Goal: Transaction & Acquisition: Purchase product/service

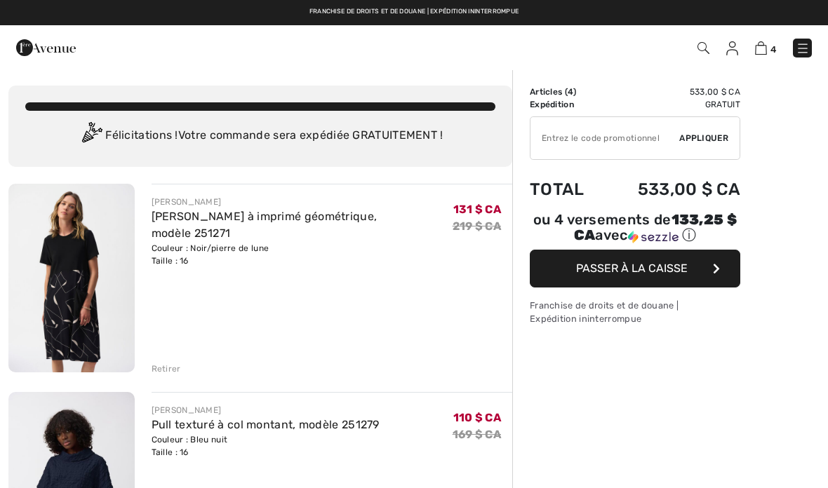
click at [165, 372] on font "Retirer" at bounding box center [166, 369] width 29 height 10
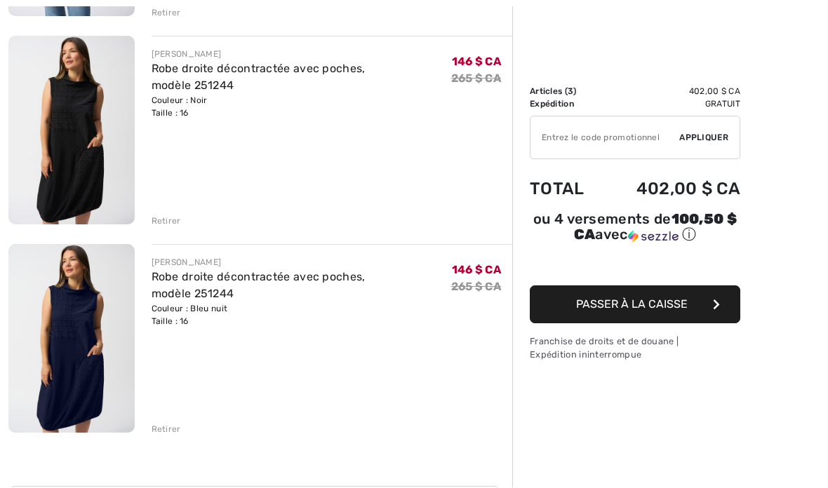
scroll to position [356, 0]
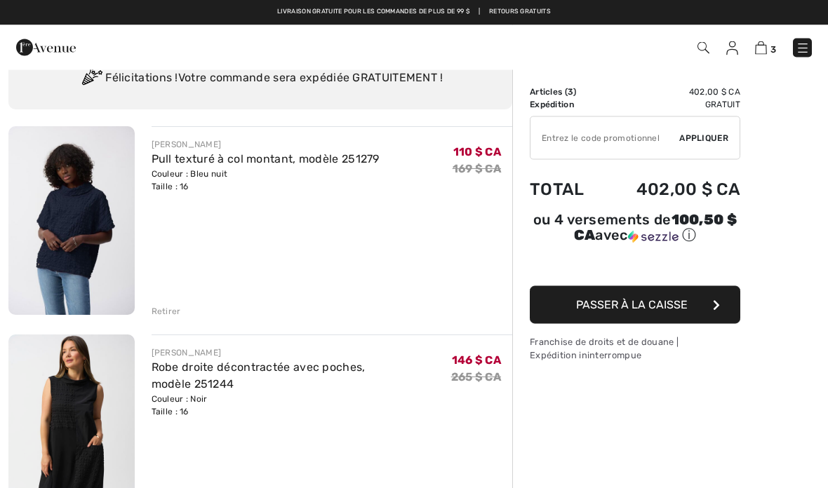
click at [152, 307] on font "Retirer" at bounding box center [166, 312] width 29 height 10
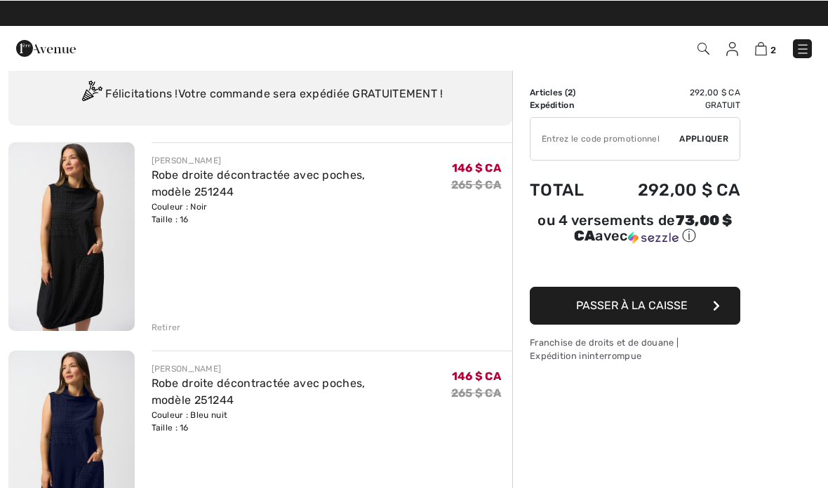
scroll to position [41, 0]
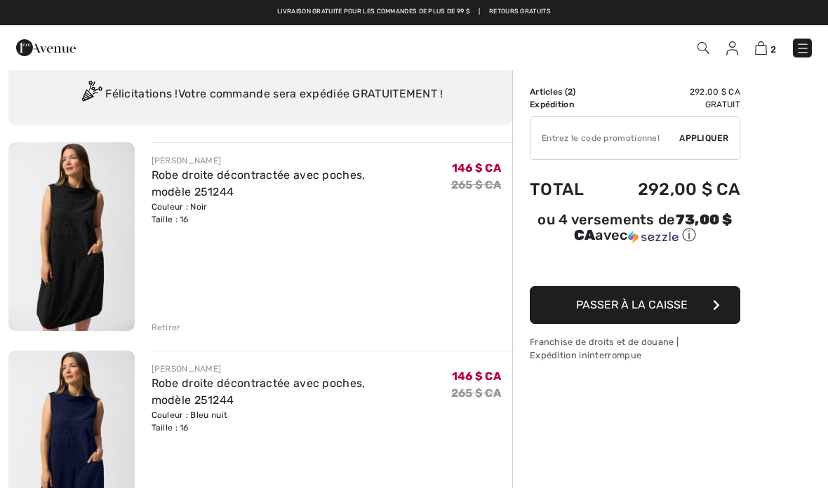
click at [162, 330] on font "Retirer" at bounding box center [166, 328] width 29 height 10
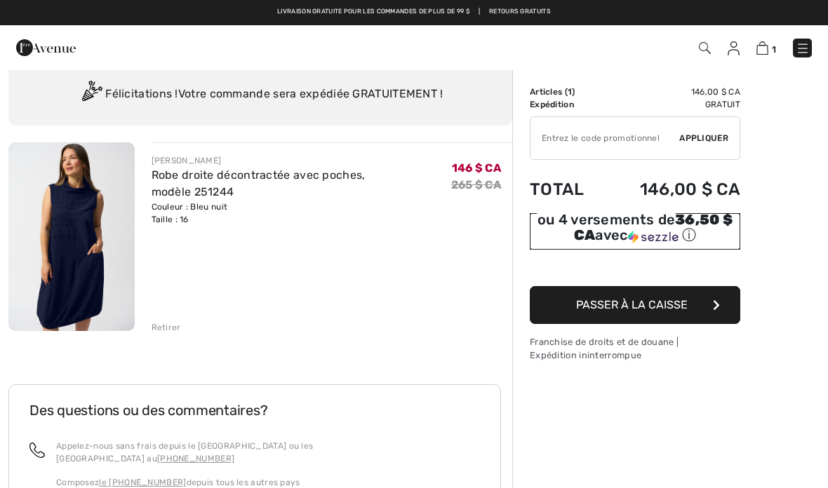
click at [615, 229] on font "avec" at bounding box center [611, 235] width 32 height 17
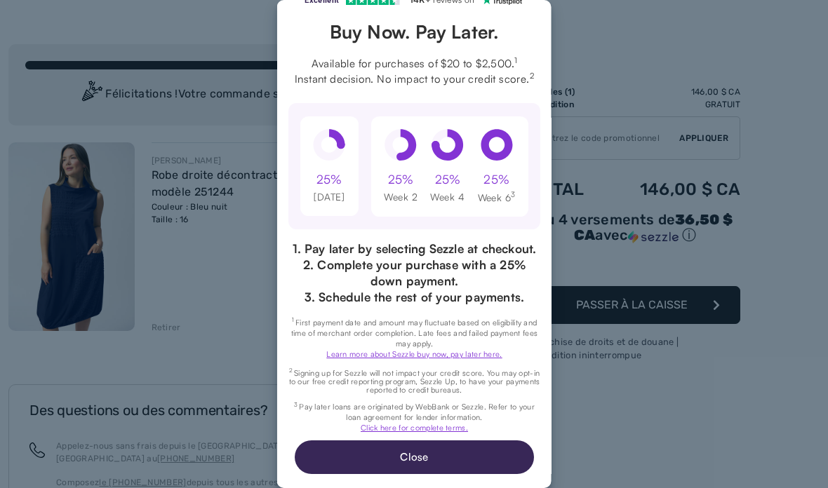
scroll to position [74, 0]
click at [400, 458] on button "Close" at bounding box center [413, 458] width 239 height 34
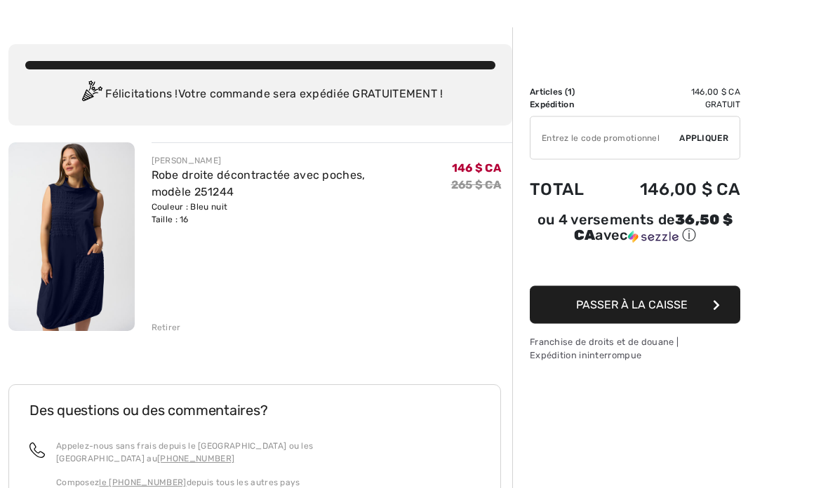
scroll to position [41, 0]
click at [656, 302] on font "Passer à la caisse" at bounding box center [632, 304] width 112 height 13
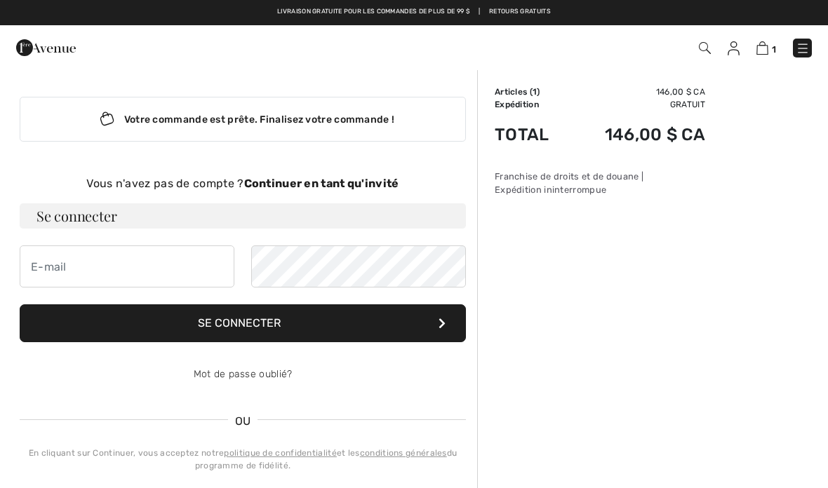
click at [330, 185] on font "Continuer en tant qu'invité" at bounding box center [321, 183] width 155 height 13
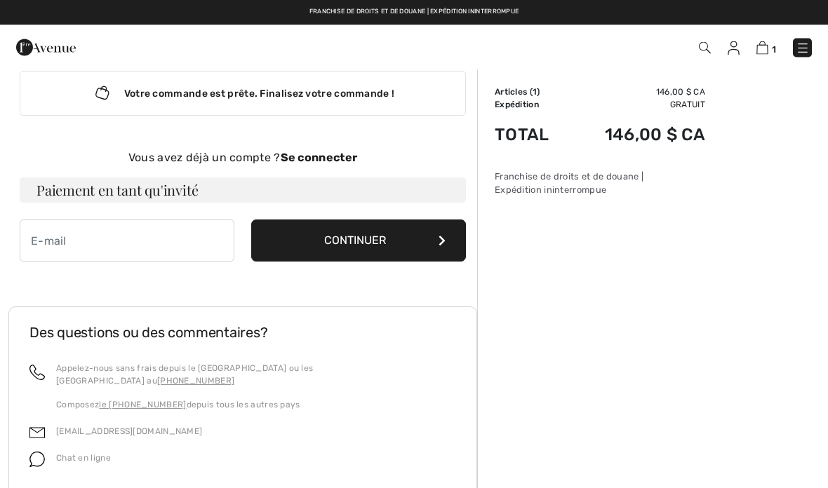
scroll to position [1, 0]
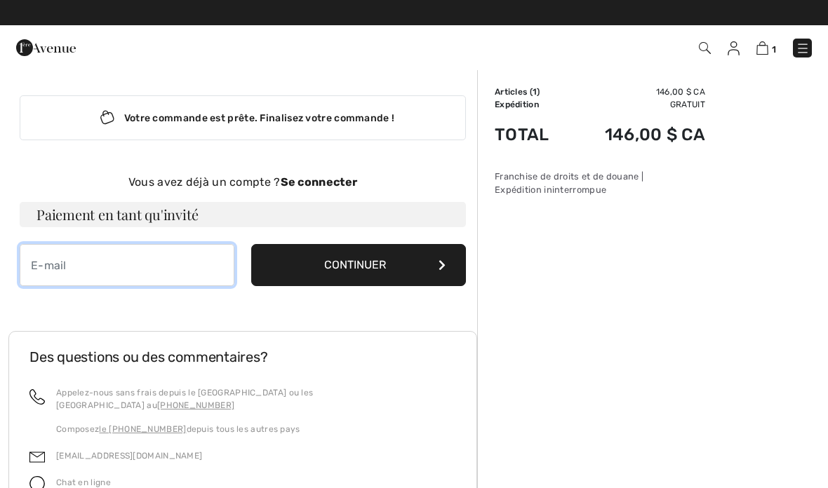
click at [98, 271] on input "email" at bounding box center [127, 265] width 215 height 42
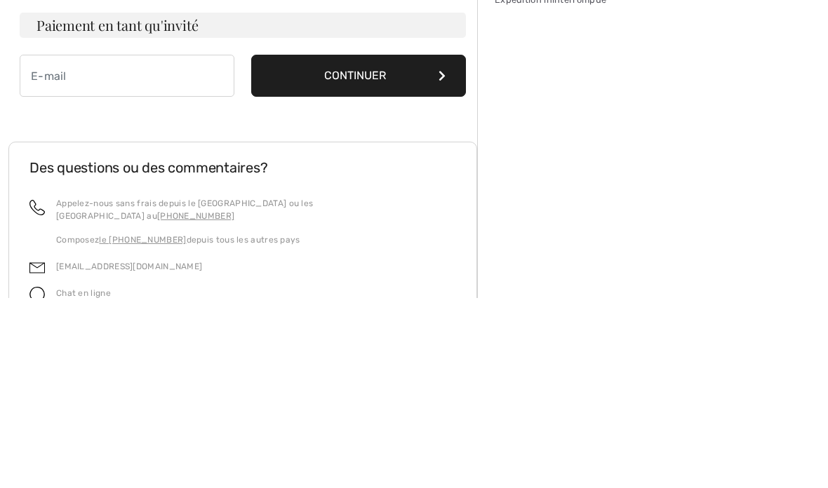
type input "[EMAIL_ADDRESS][DOMAIN_NAME]"
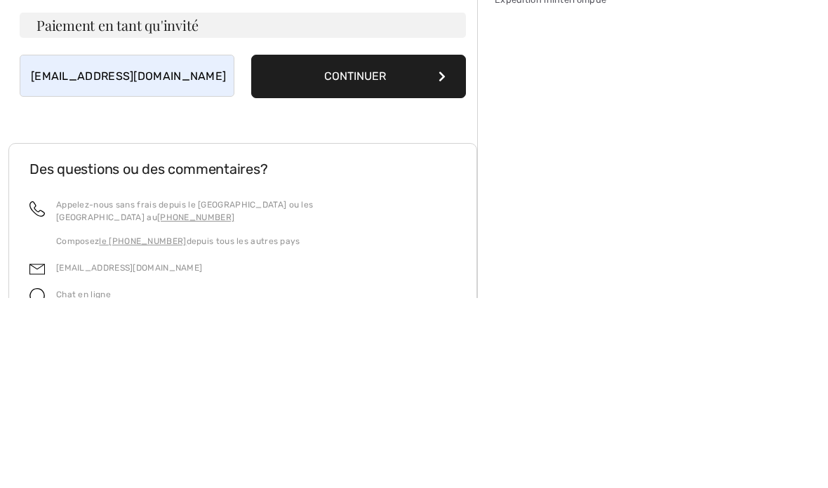
scroll to position [166, 0]
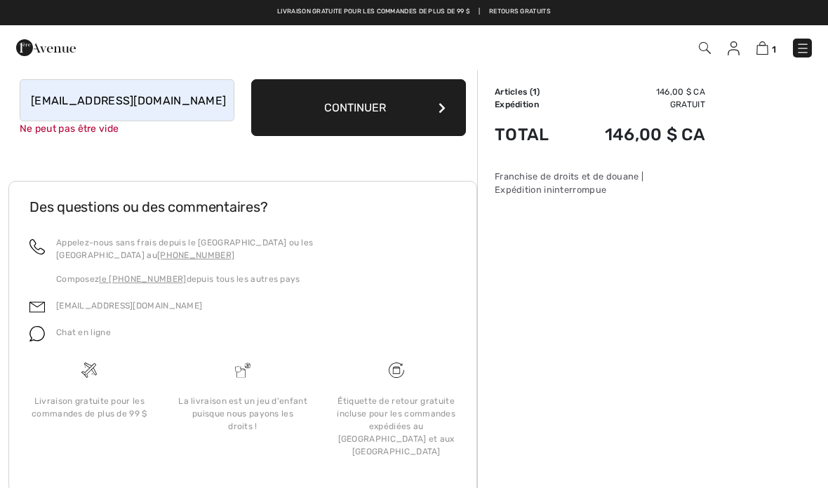
click at [448, 108] on button "Continuer" at bounding box center [358, 107] width 215 height 57
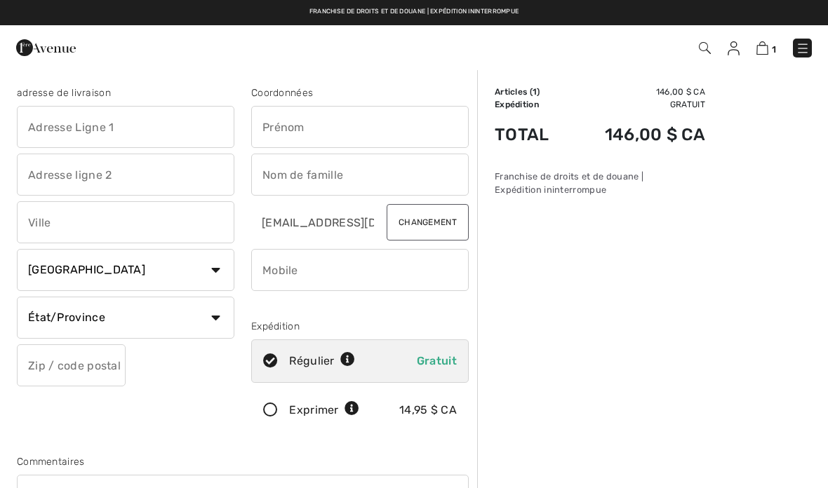
click at [69, 130] on input "text" at bounding box center [125, 127] width 217 height 42
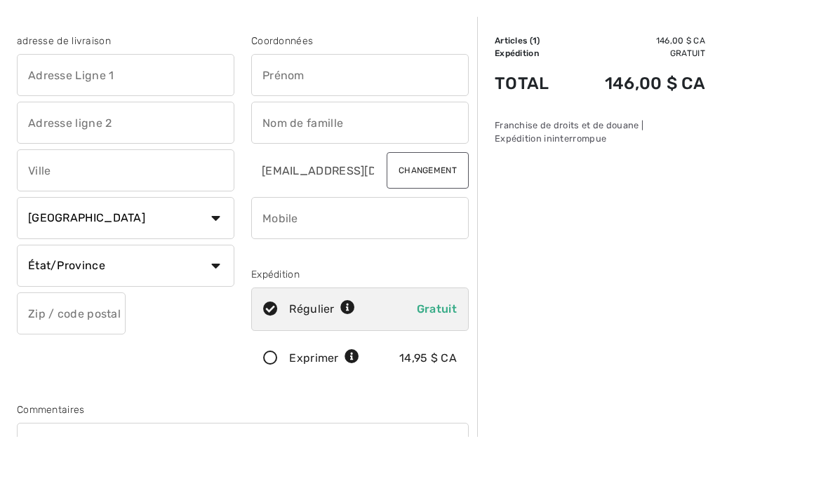
type input "715 [PERSON_NAME]"
type input "Blainville"
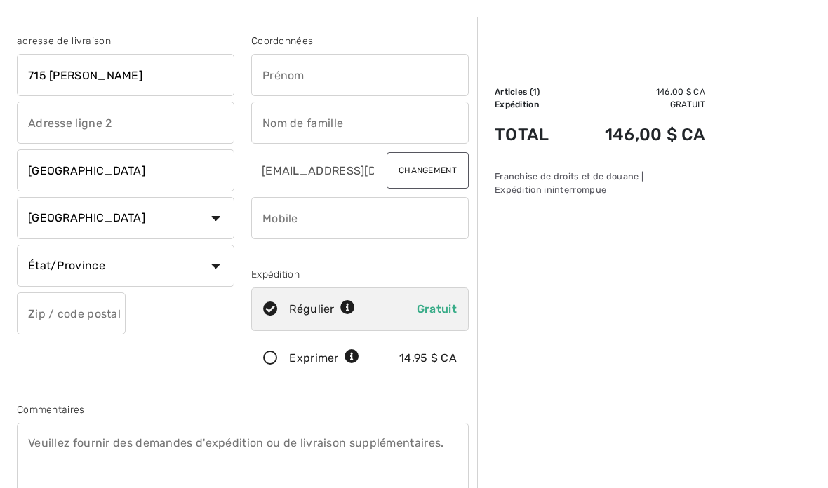
select select "QC"
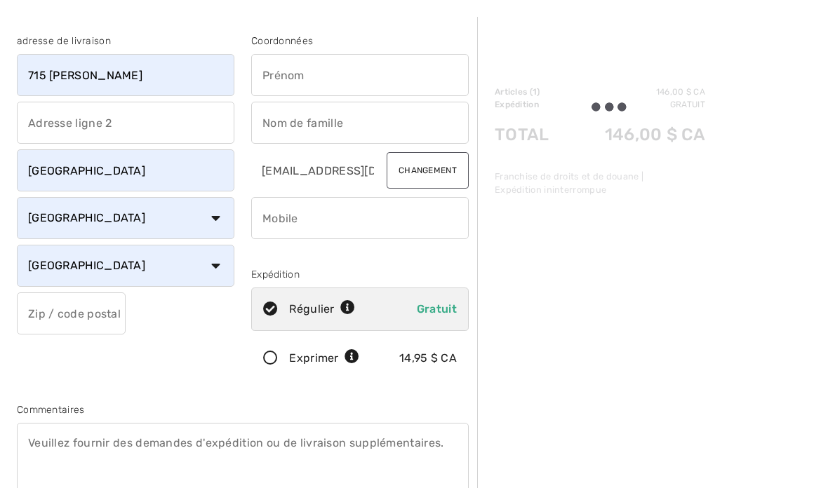
type input "J7C5S9"
type input "Lyne"
type input "Rouillard"
type input "5146477715"
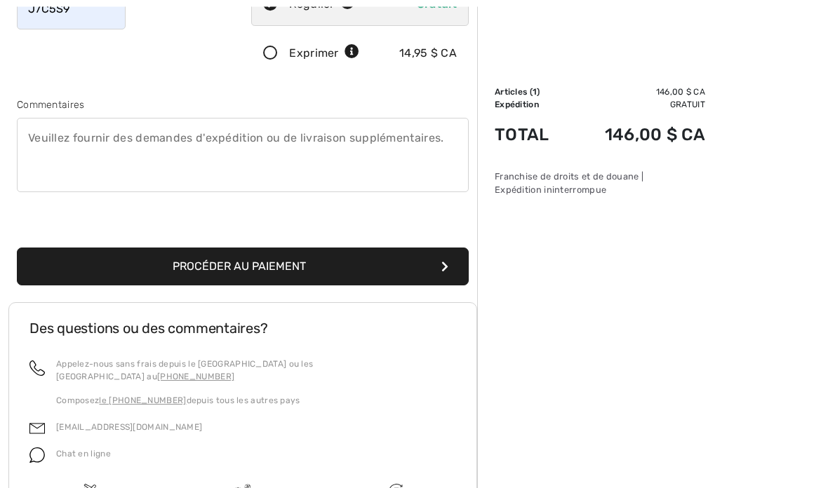
scroll to position [437, 0]
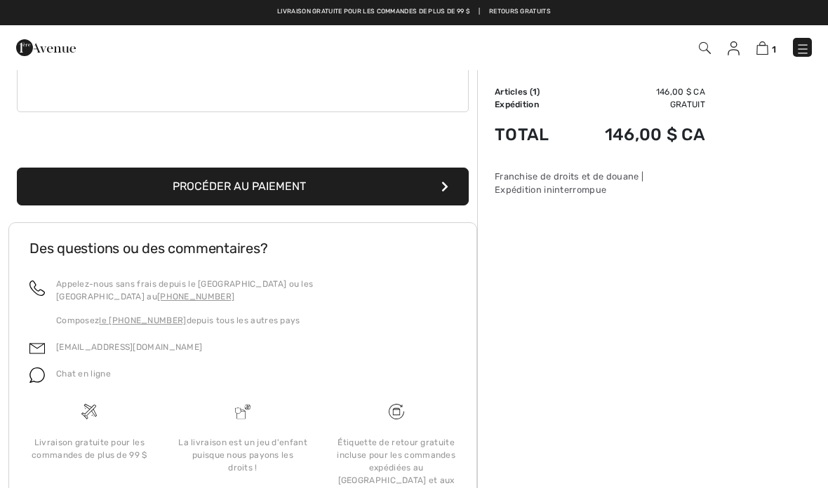
click at [284, 189] on font "Procéder au paiement" at bounding box center [239, 186] width 133 height 13
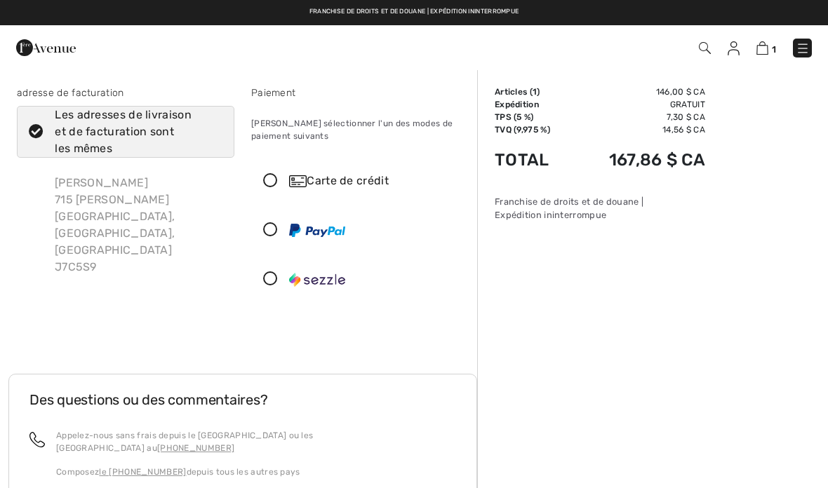
click at [276, 287] on div at bounding box center [354, 279] width 205 height 42
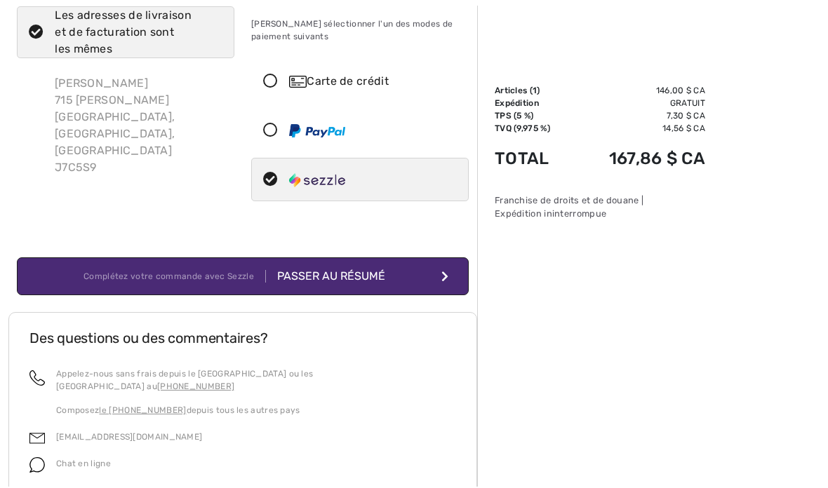
scroll to position [100, 0]
click at [384, 287] on button "Complétez votre commande avec Sezzle Passer au résumé" at bounding box center [243, 276] width 452 height 38
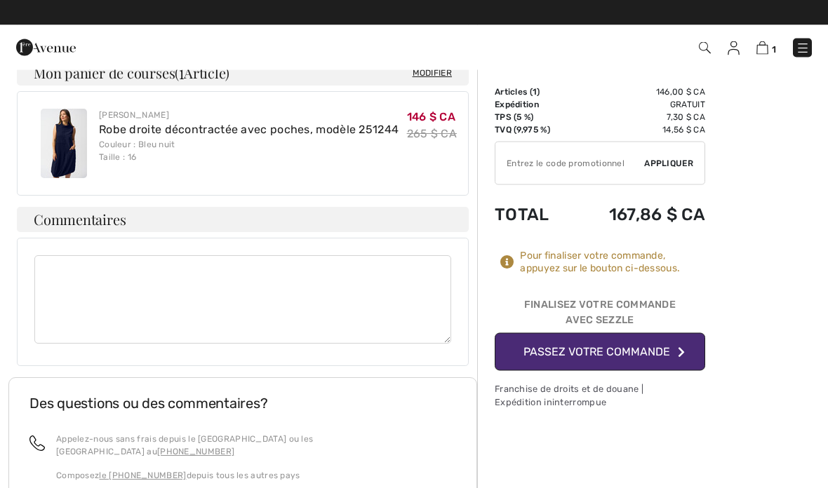
scroll to position [892, 0]
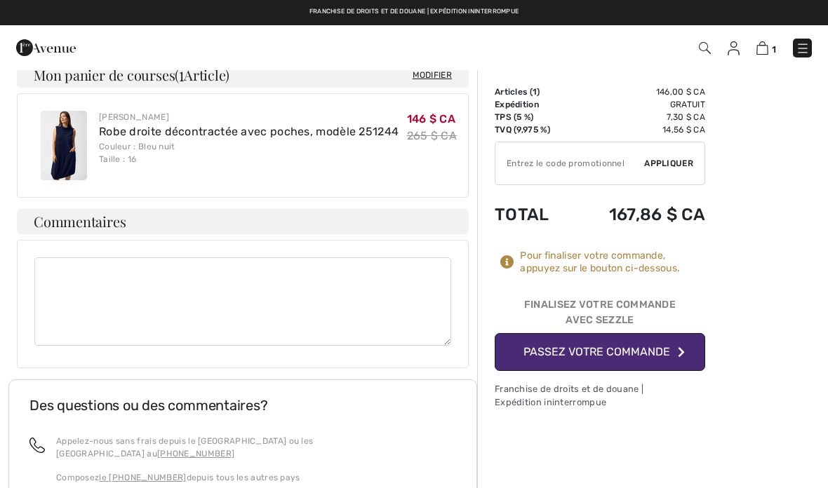
click at [599, 352] on font "Passez votre commande" at bounding box center [596, 351] width 147 height 13
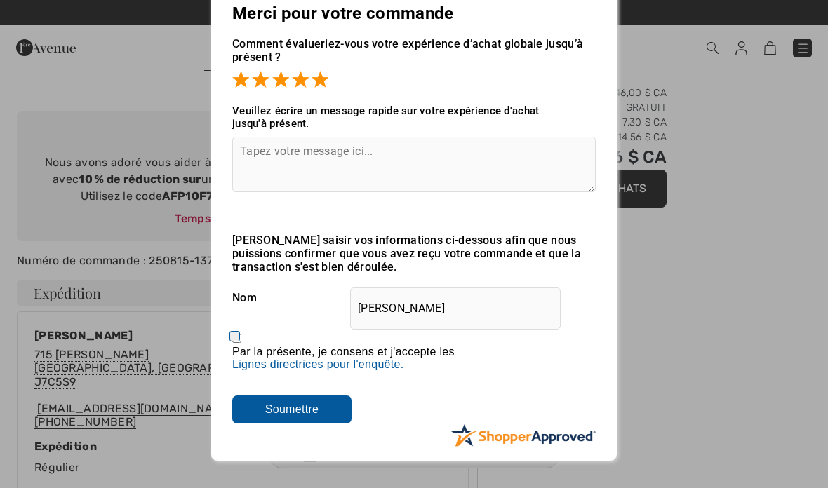
scroll to position [64, 0]
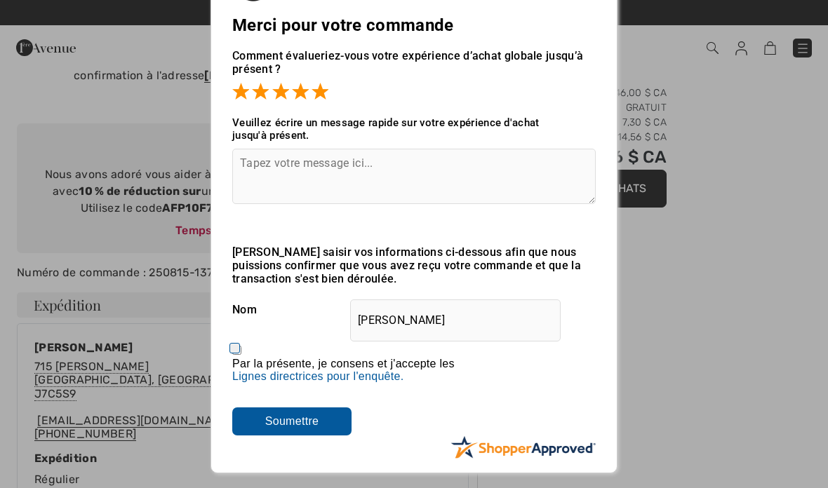
click at [276, 180] on textarea at bounding box center [413, 176] width 363 height 55
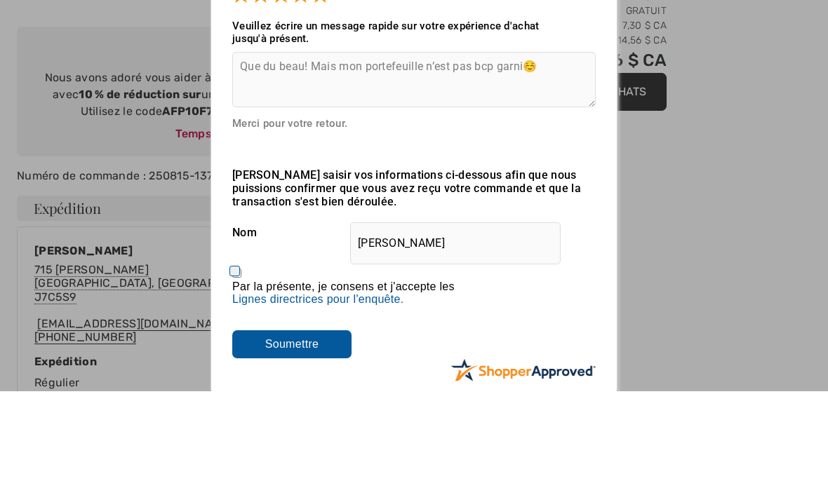
scroll to position [161, 0]
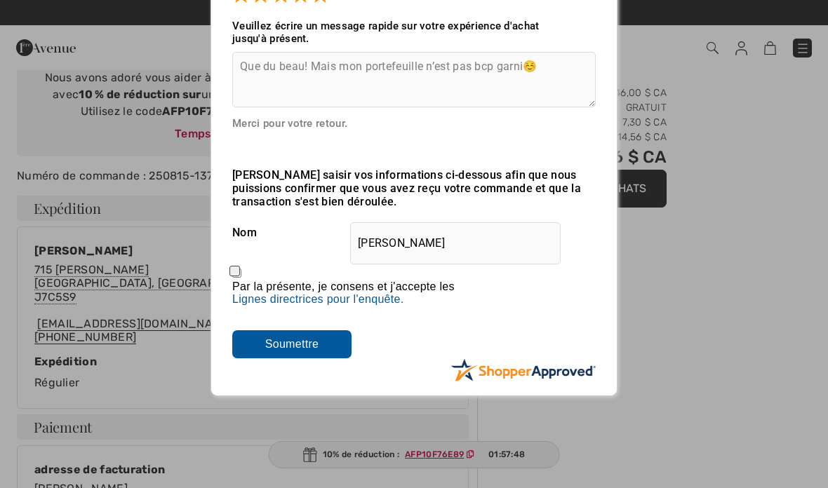
type textarea "Que du beau! Mais mon portefeuille n’est pas bcp garni☺️"
click at [241, 275] on input "Par la présente, je consens et j'accepte les En soumettant un avis, vous autori…" at bounding box center [236, 273] width 9 height 9
checkbox input "true"
click at [305, 351] on input "Soumettre" at bounding box center [291, 344] width 119 height 28
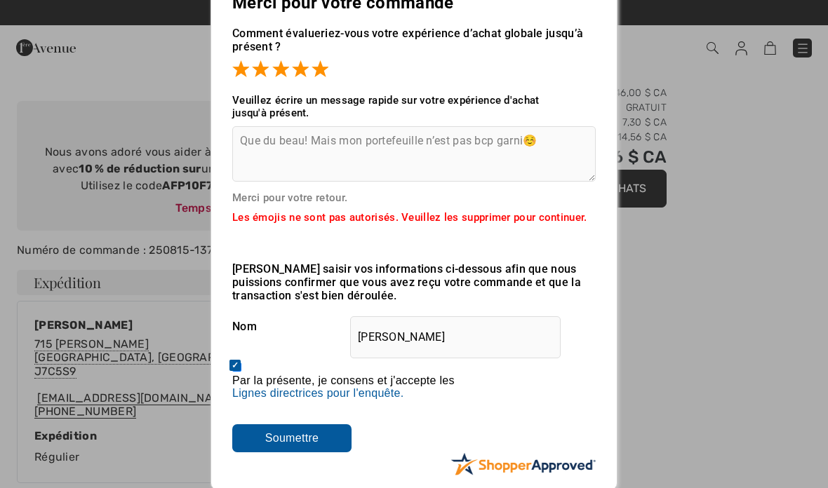
scroll to position [69, 0]
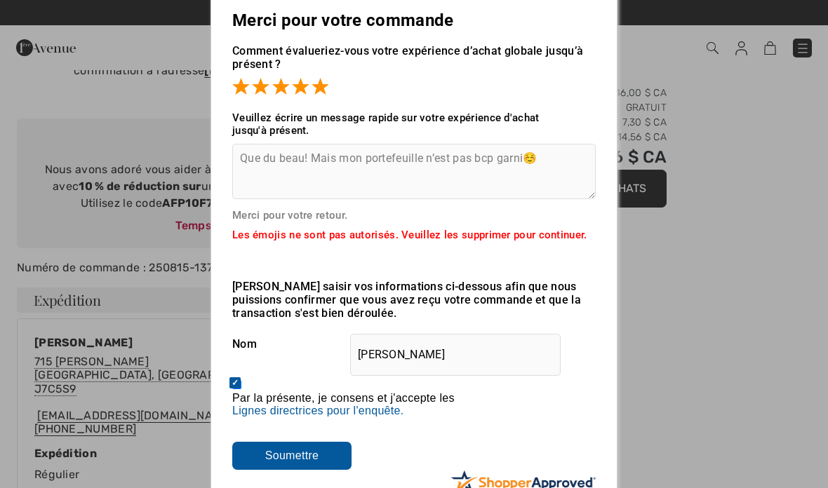
click at [554, 158] on textarea "Que du beau! Mais mon portefeuille n’est pas bcp garni☺️" at bounding box center [413, 171] width 363 height 55
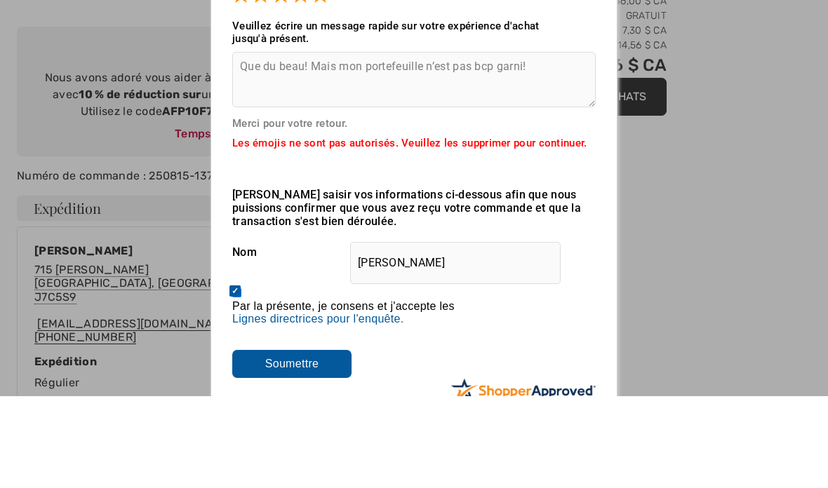
scroll to position [161, 0]
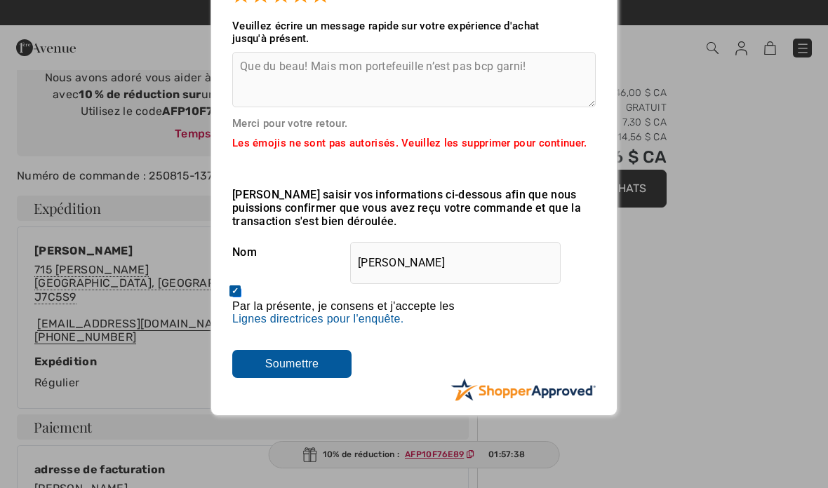
type textarea "Que du beau! Mais mon portefeuille n’est pas bcp garni!"
click at [319, 375] on input "Soumettre" at bounding box center [291, 364] width 119 height 28
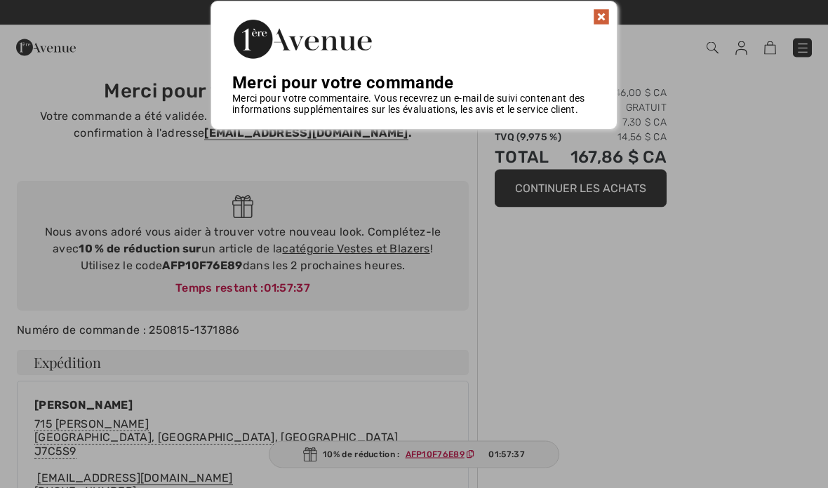
scroll to position [0, 0]
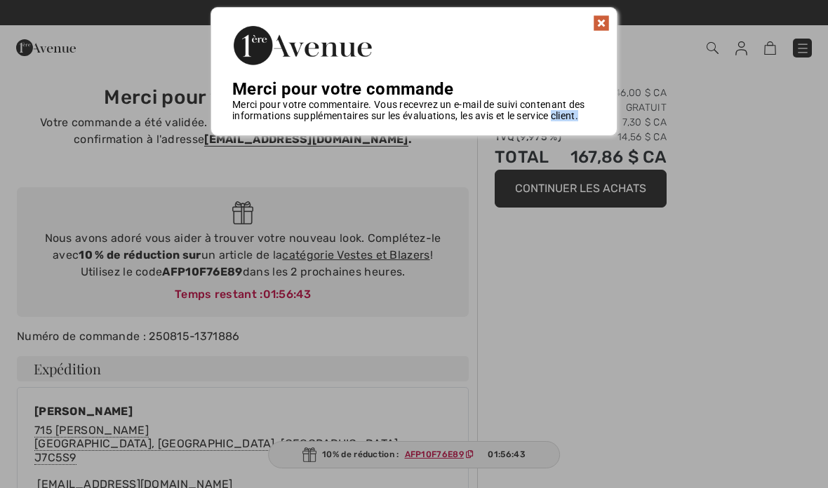
click at [232, 421] on div at bounding box center [414, 244] width 828 height 488
click at [164, 441] on div at bounding box center [414, 244] width 828 height 488
click at [596, 339] on div at bounding box center [414, 244] width 828 height 488
click at [597, 27] on img at bounding box center [601, 23] width 17 height 17
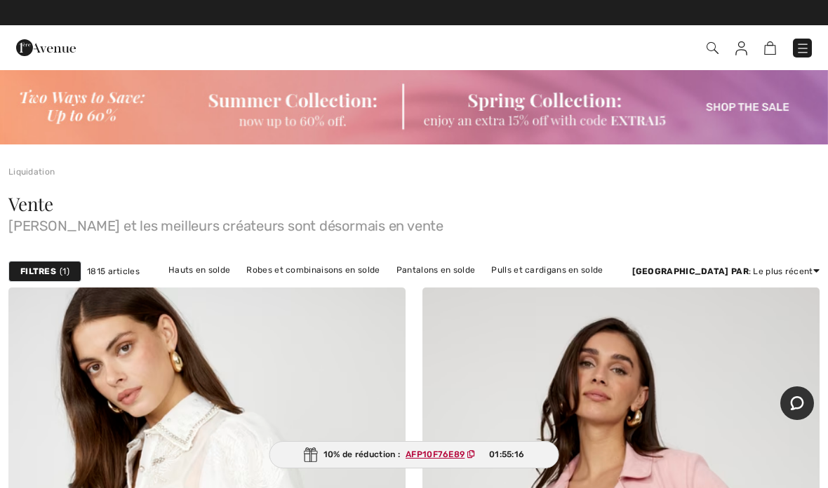
click at [803, 53] on img at bounding box center [803, 48] width 14 height 14
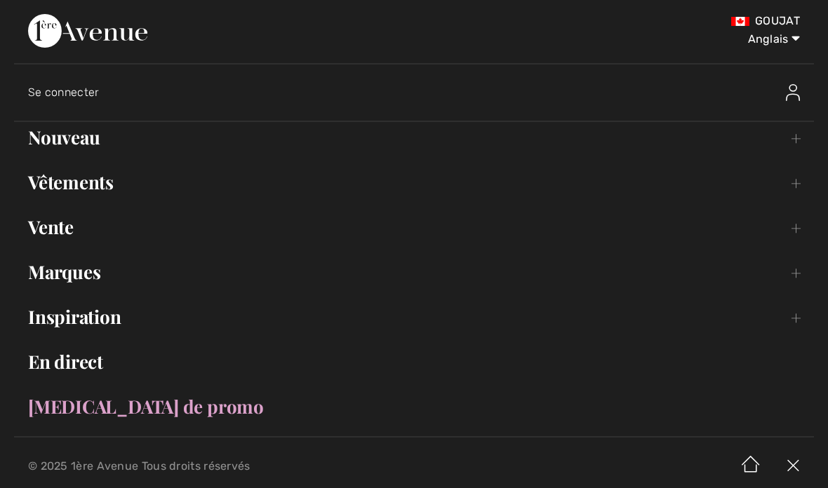
click at [57, 224] on font "Vente" at bounding box center [51, 227] width 46 height 25
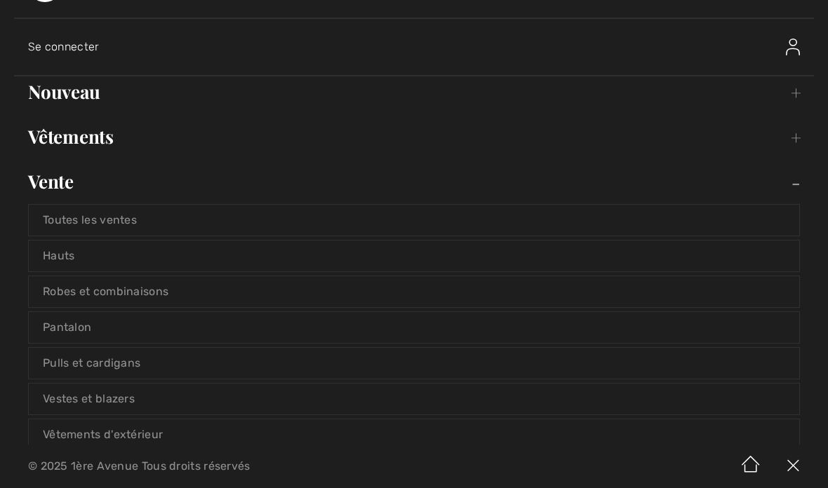
scroll to position [46, 0]
click at [95, 396] on font "Vestes et blazers" at bounding box center [89, 397] width 92 height 13
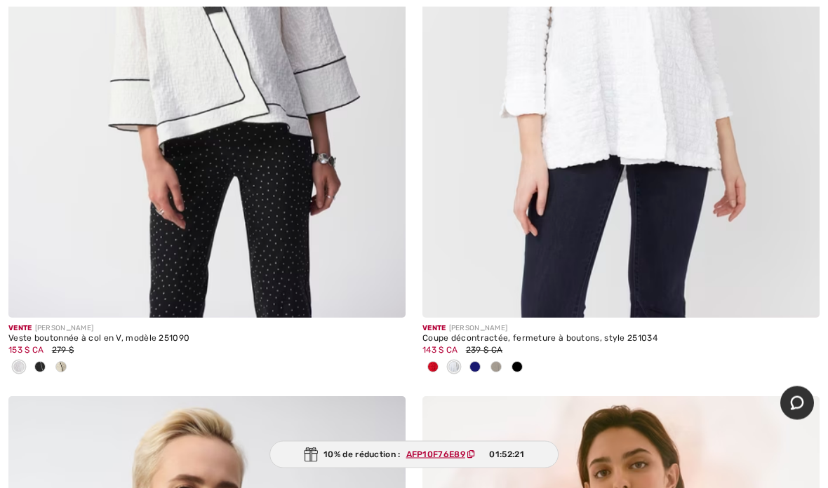
scroll to position [12941, 0]
click at [51, 356] on div at bounding box center [61, 367] width 21 height 23
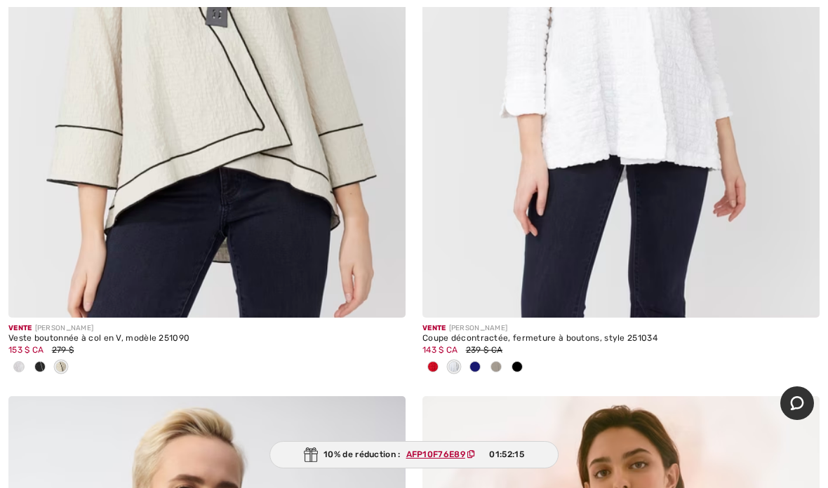
click at [31, 356] on div at bounding box center [39, 367] width 21 height 23
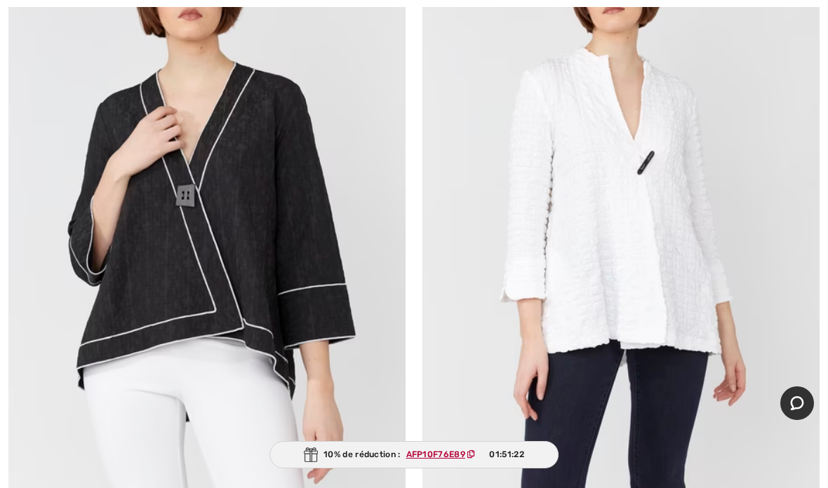
scroll to position [12793, 0]
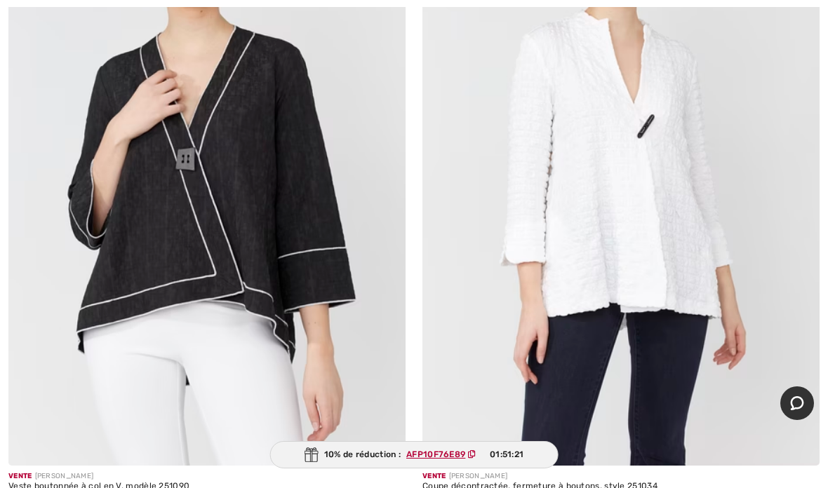
click at [138, 343] on img at bounding box center [206, 168] width 397 height 596
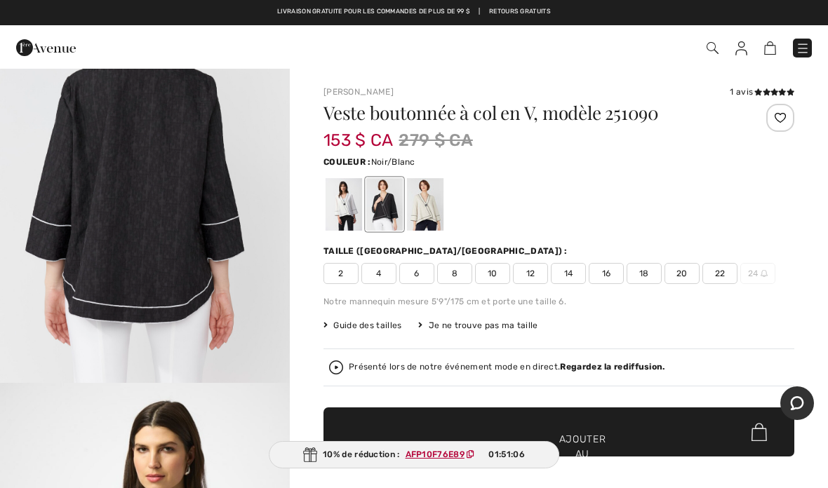
scroll to position [1839, 0]
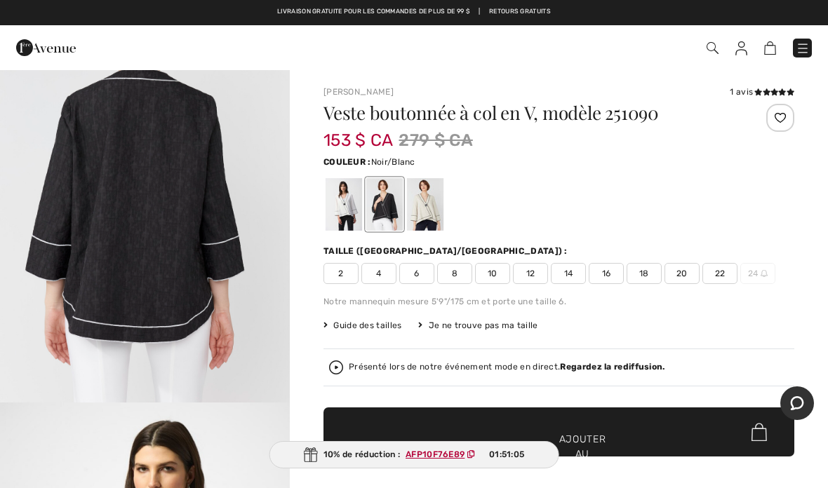
click at [564, 274] on font "14" at bounding box center [568, 274] width 9 height 10
click at [596, 434] on font "Ajouter au panier" at bounding box center [582, 454] width 47 height 44
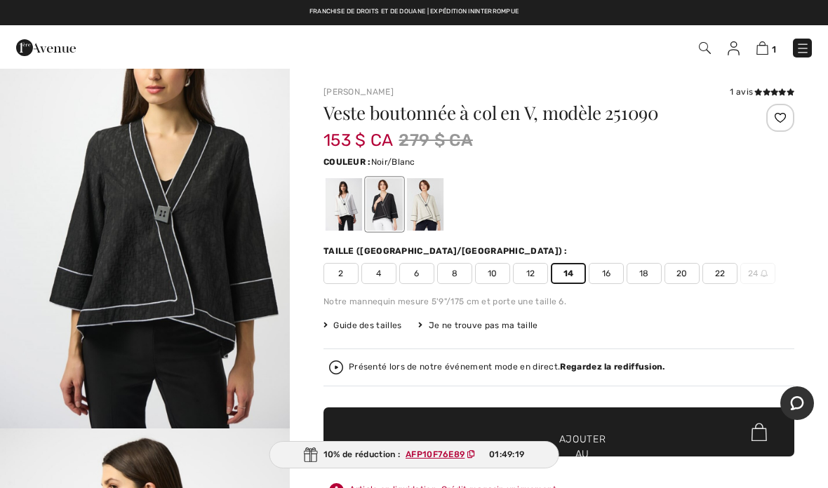
scroll to position [2333, 0]
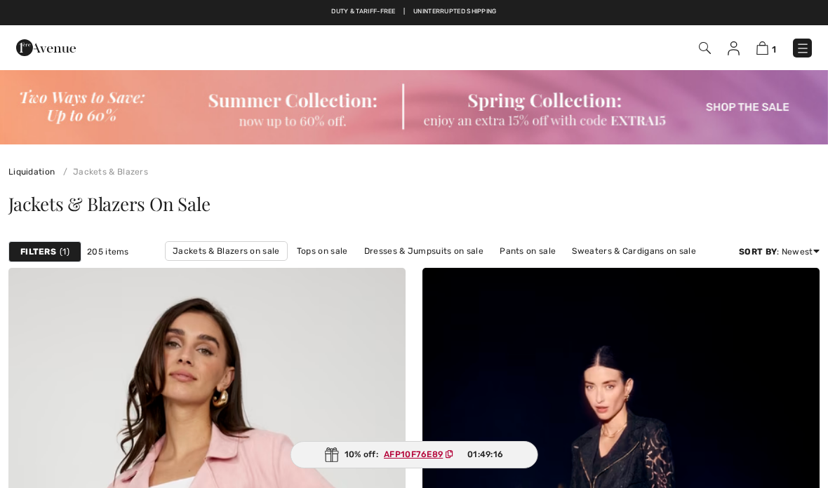
checkbox input "true"
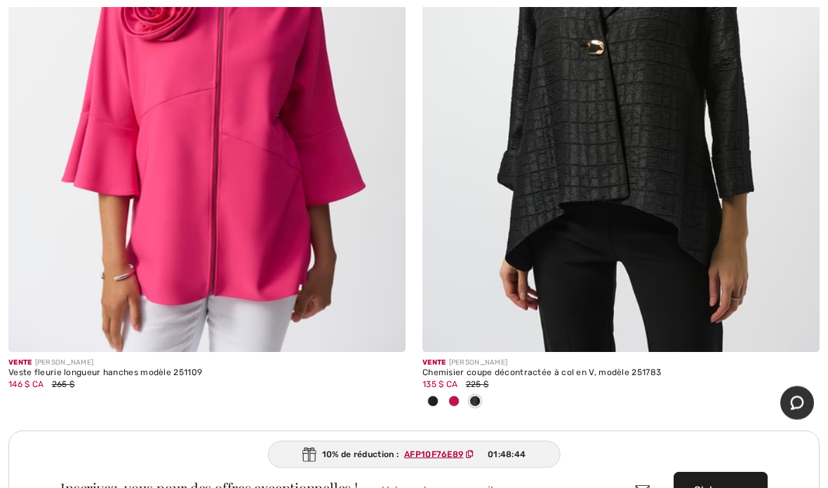
scroll to position [16254, 0]
click at [499, 368] on font "Chemisier coupe décontractée à col en V, modèle 251783" at bounding box center [541, 373] width 239 height 10
click at [456, 396] on span at bounding box center [453, 401] width 11 height 11
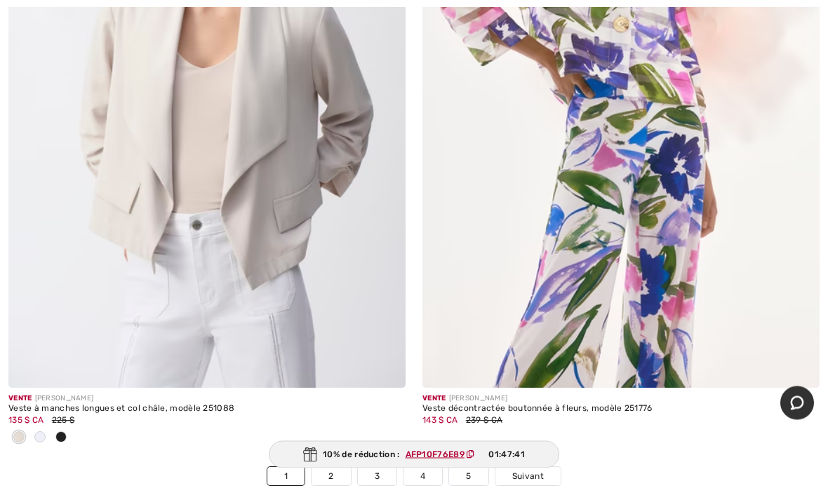
scroll to position [17059, 0]
click at [529, 470] on link "Suivant" at bounding box center [527, 476] width 65 height 18
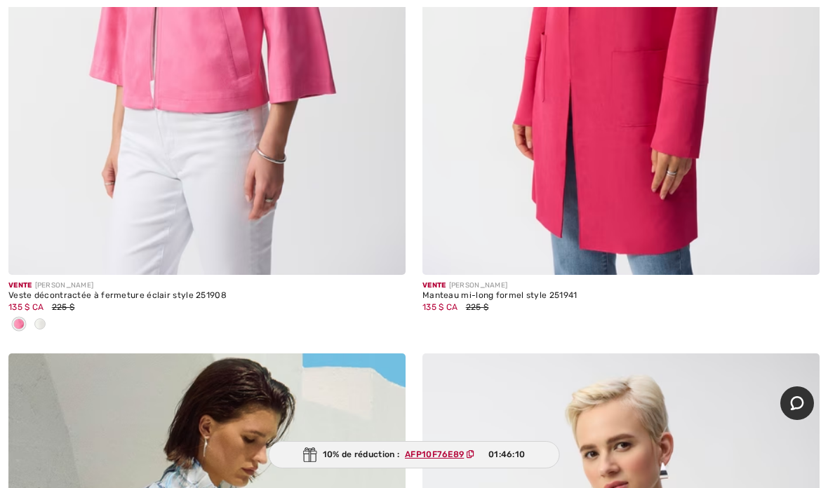
scroll to position [3283, 0]
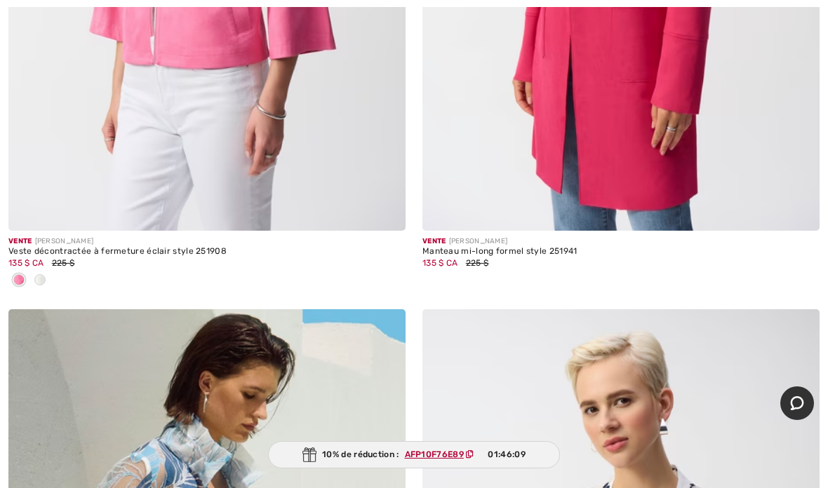
click at [497, 264] on div "135 $ CA 225 $" at bounding box center [620, 263] width 397 height 13
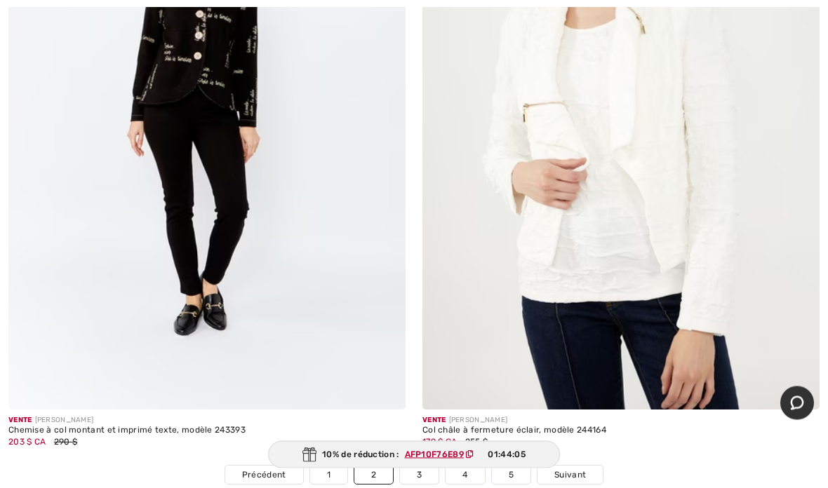
scroll to position [16935, 0]
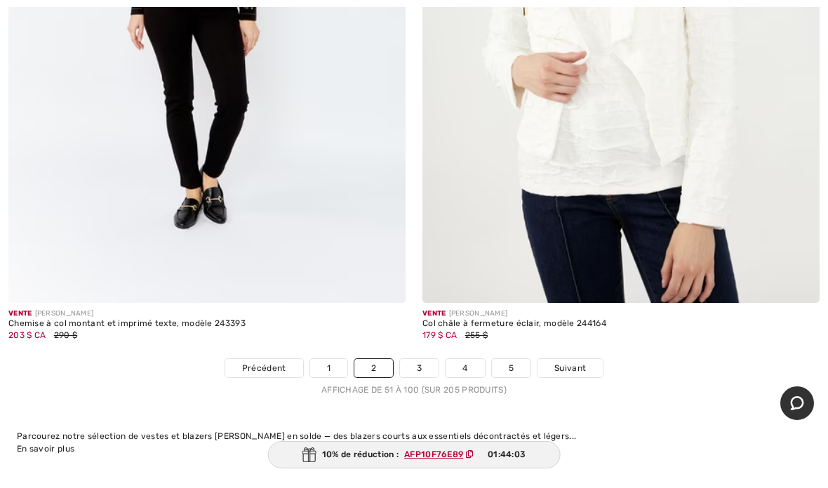
click at [559, 363] on font "Suivant" at bounding box center [570, 368] width 32 height 10
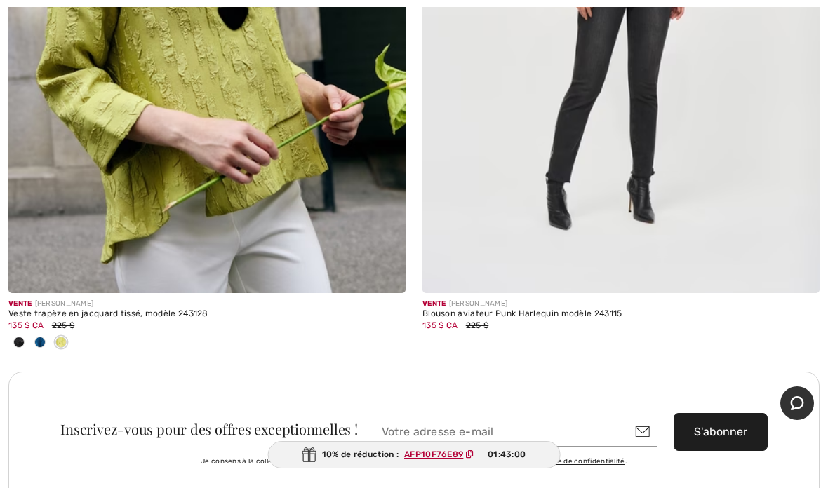
scroll to position [7946, 0]
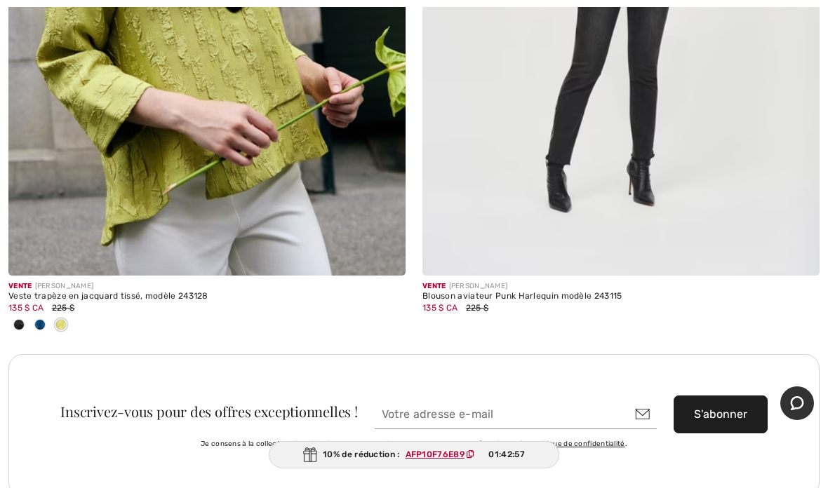
click at [39, 319] on span at bounding box center [39, 324] width 11 height 11
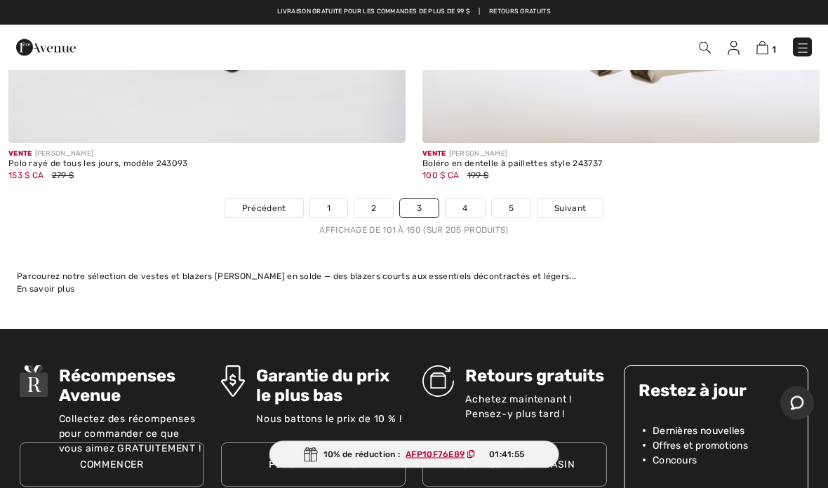
scroll to position [17118, 0]
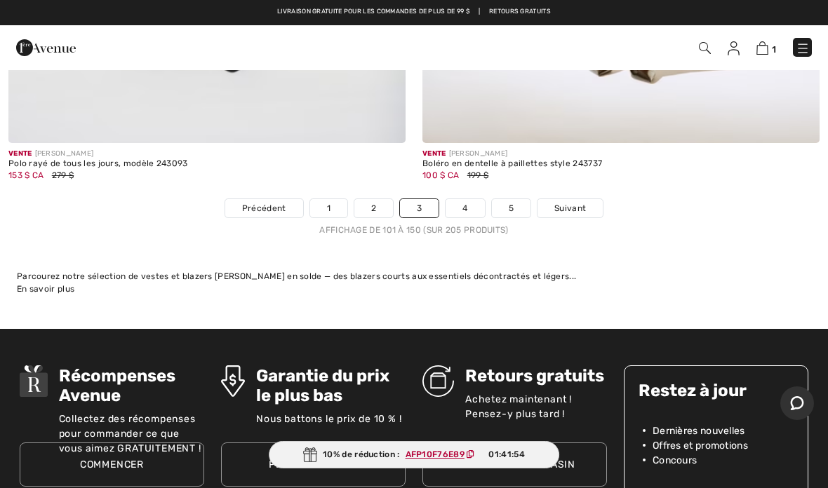
click at [459, 199] on link "4" at bounding box center [464, 208] width 39 height 18
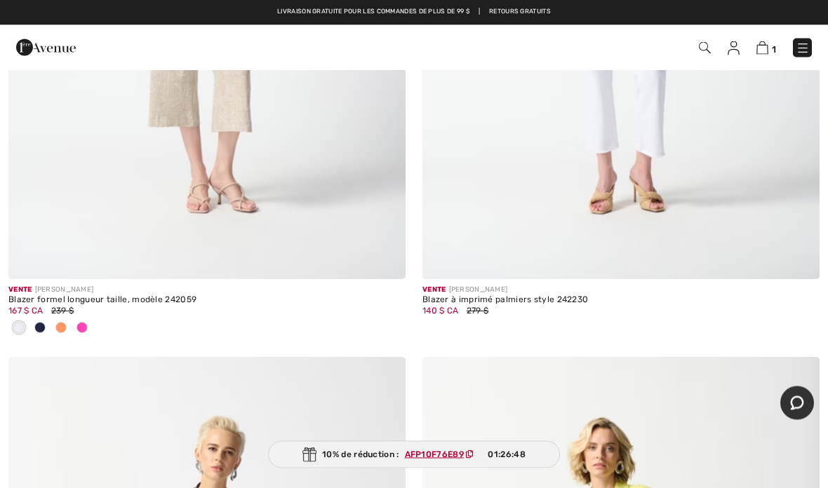
scroll to position [6665, 0]
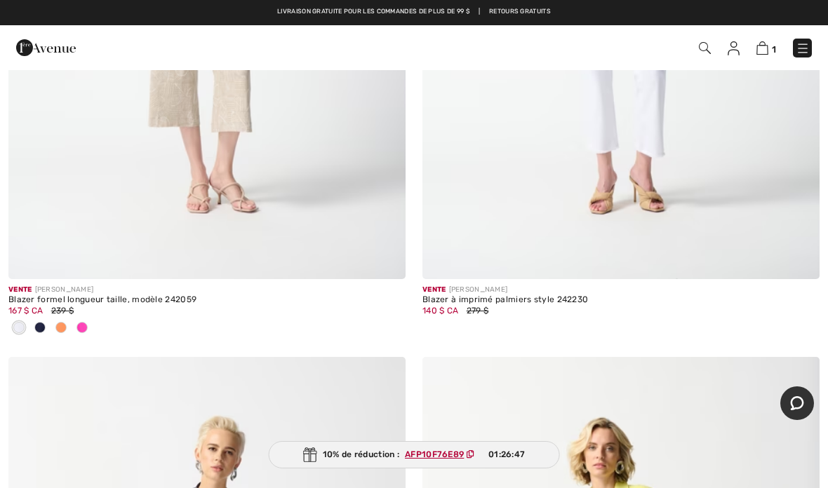
click at [765, 51] on img at bounding box center [762, 47] width 12 height 13
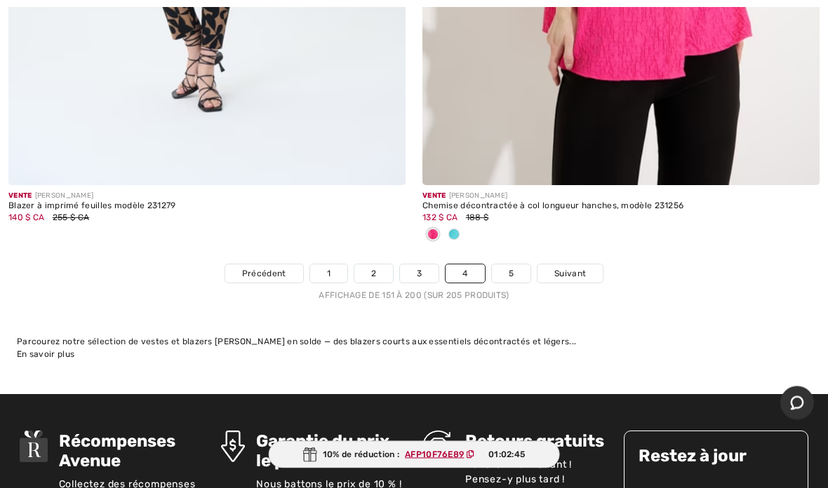
scroll to position [17147, 0]
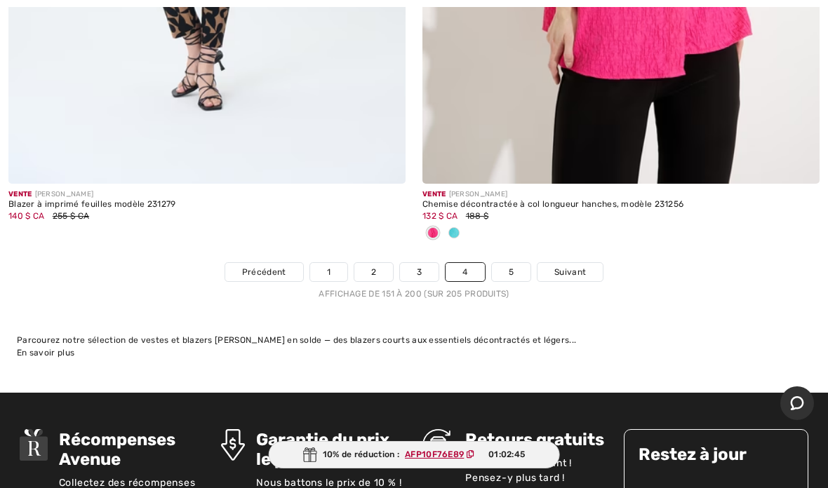
click at [521, 263] on link "5" at bounding box center [511, 272] width 39 height 18
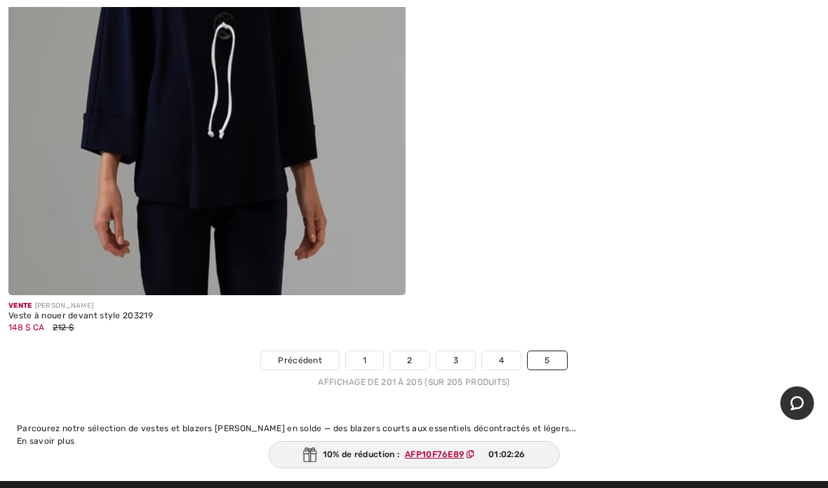
scroll to position [1881, 0]
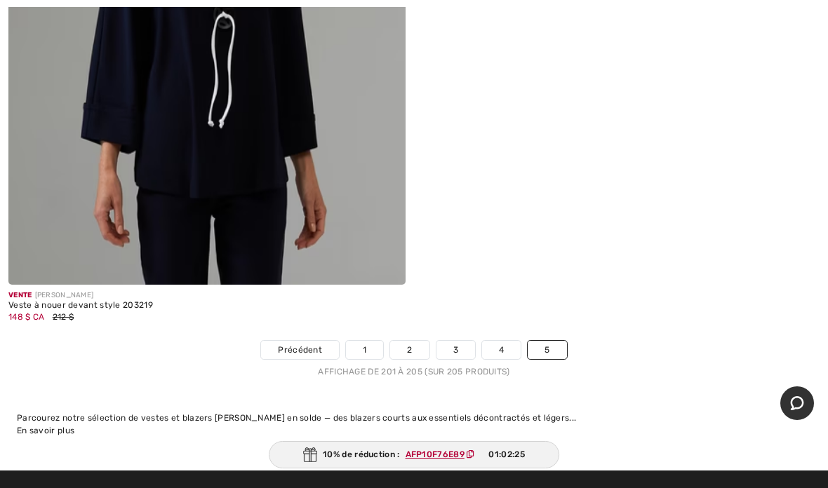
click at [363, 348] on font "1" at bounding box center [365, 350] width 4 height 10
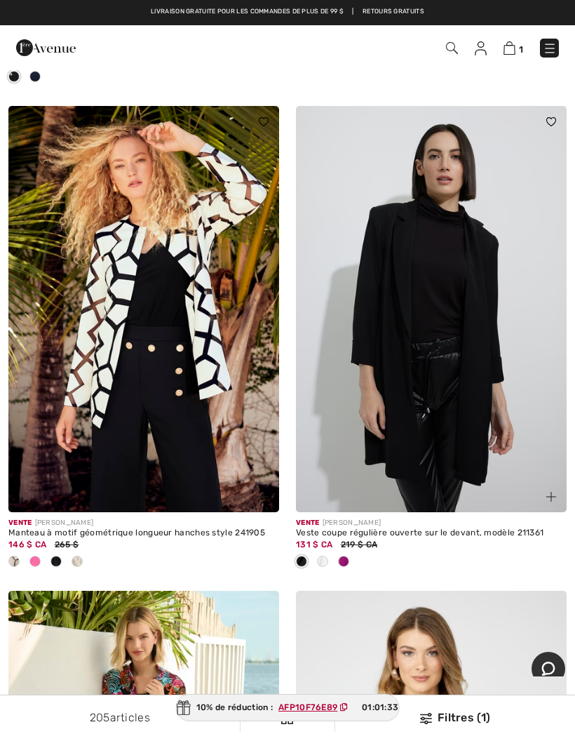
scroll to position [6571, 0]
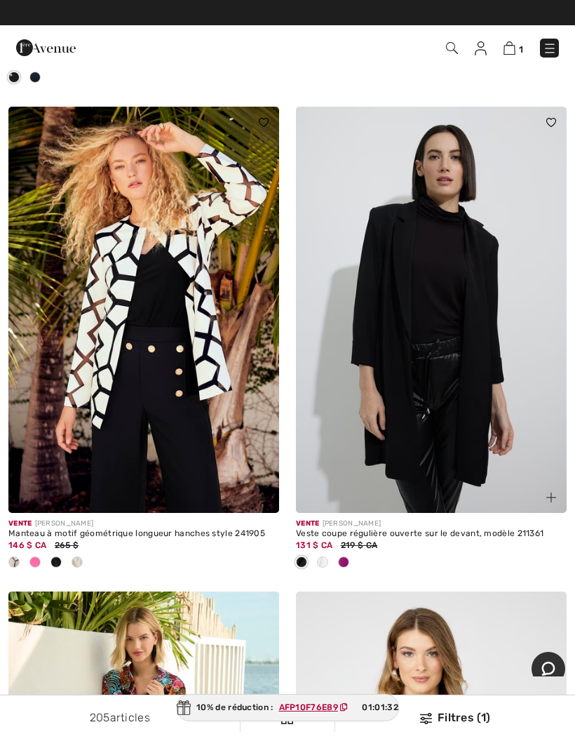
click at [409, 385] on img at bounding box center [431, 310] width 271 height 406
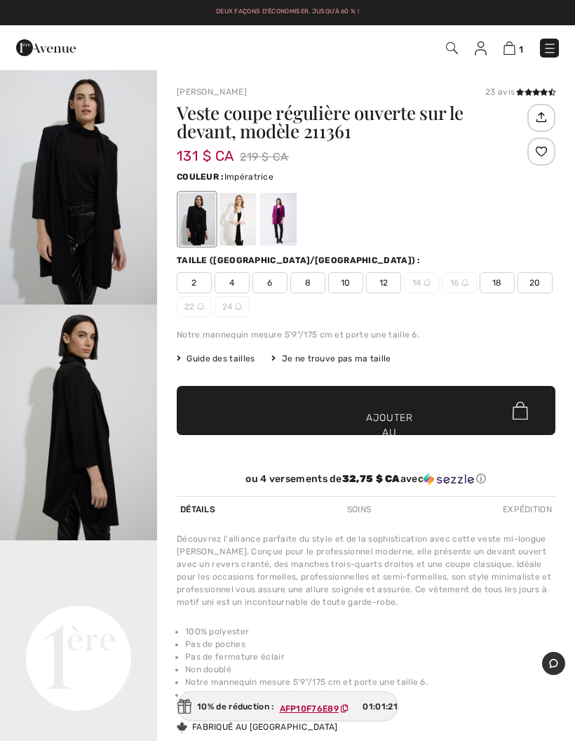
click at [276, 213] on div at bounding box center [278, 219] width 36 height 53
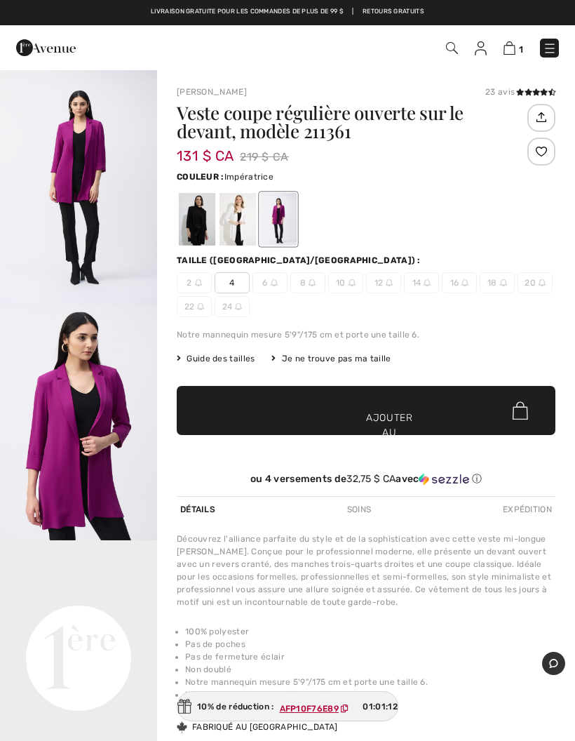
click at [236, 215] on div at bounding box center [238, 219] width 36 height 53
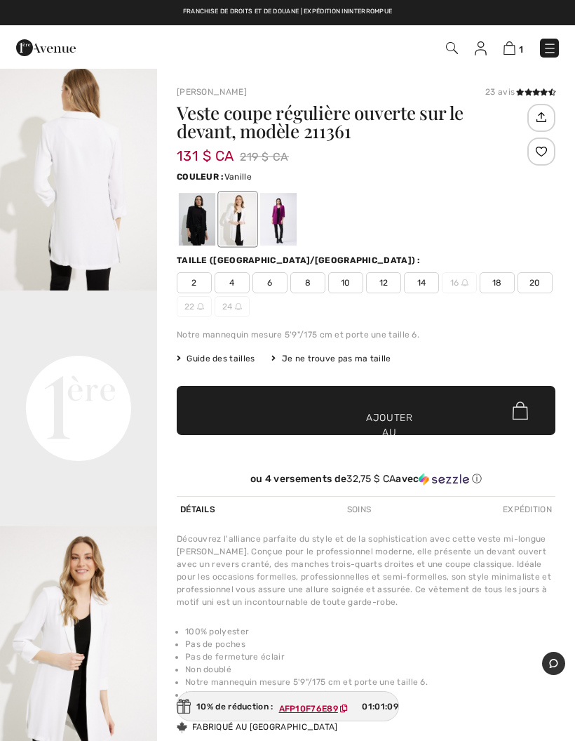
scroll to position [250, 0]
click at [93, 368] on video "Votre navigateur ne prend pas en charge la balise vidéo." at bounding box center [78, 329] width 157 height 79
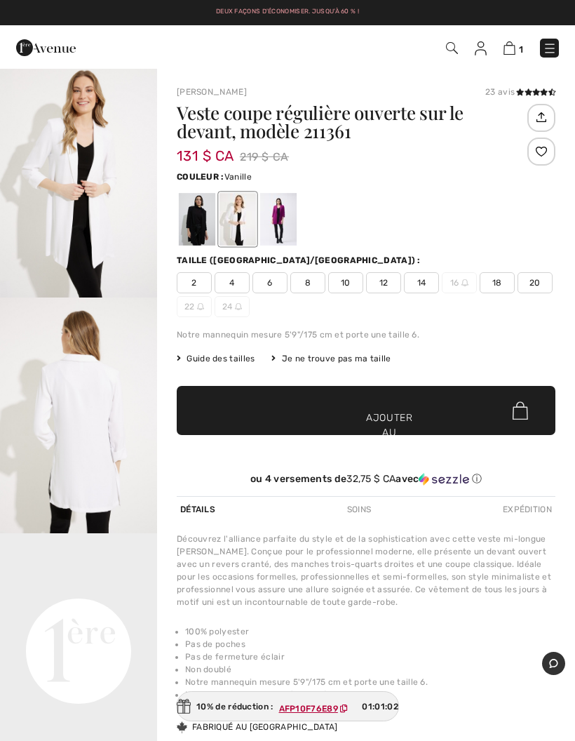
scroll to position [0, 0]
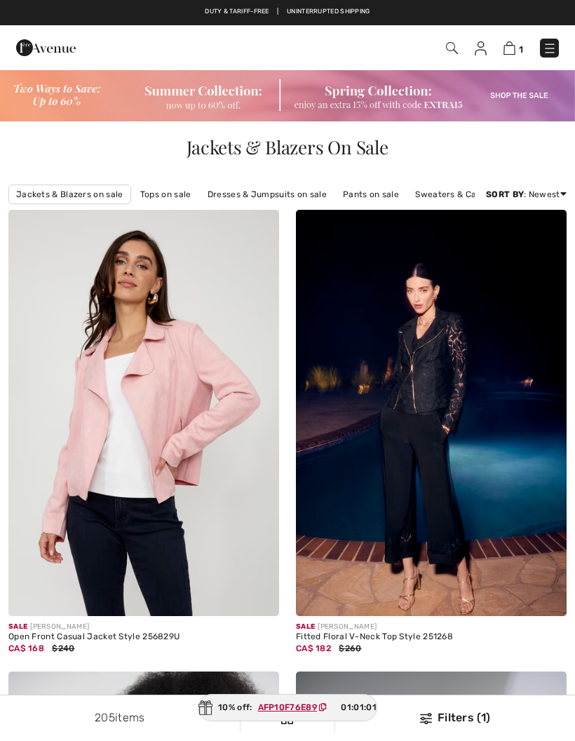
scroll to position [6571, 0]
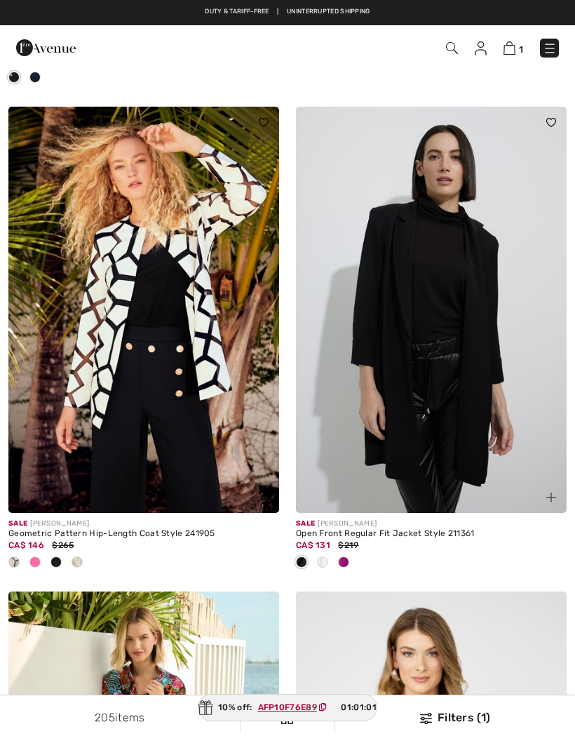
checkbox input "true"
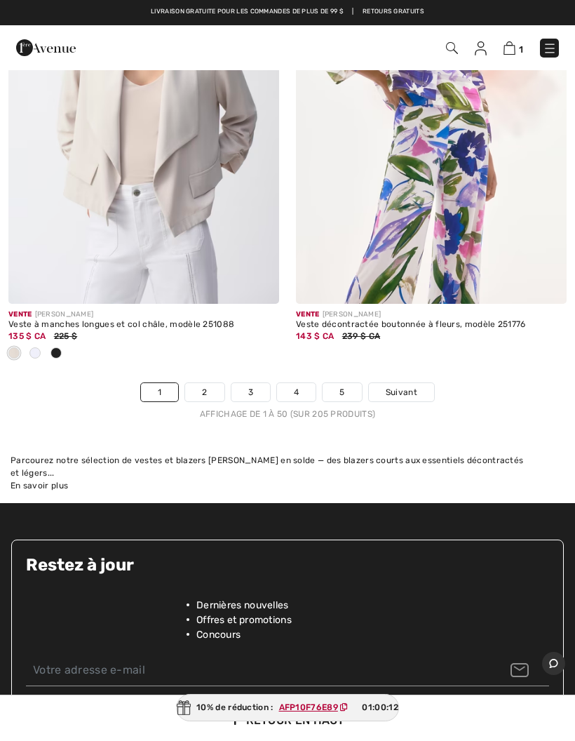
scroll to position [12338, 0]
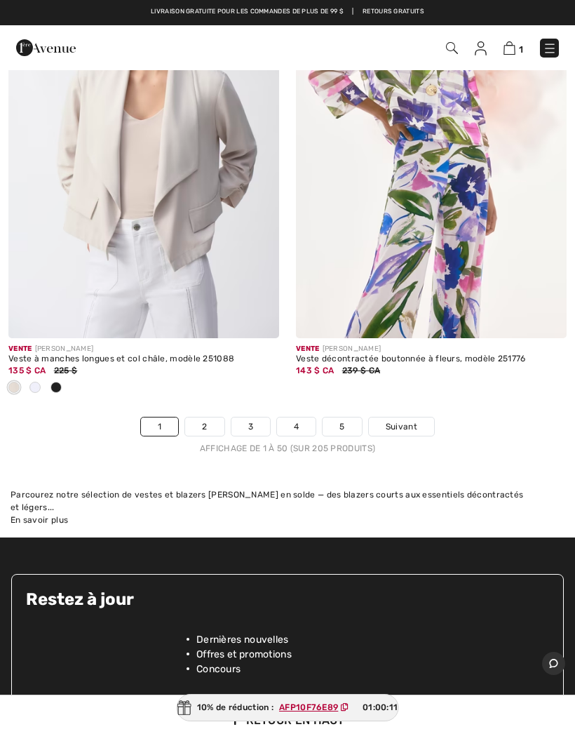
click at [211, 417] on link "2" at bounding box center [204, 426] width 39 height 18
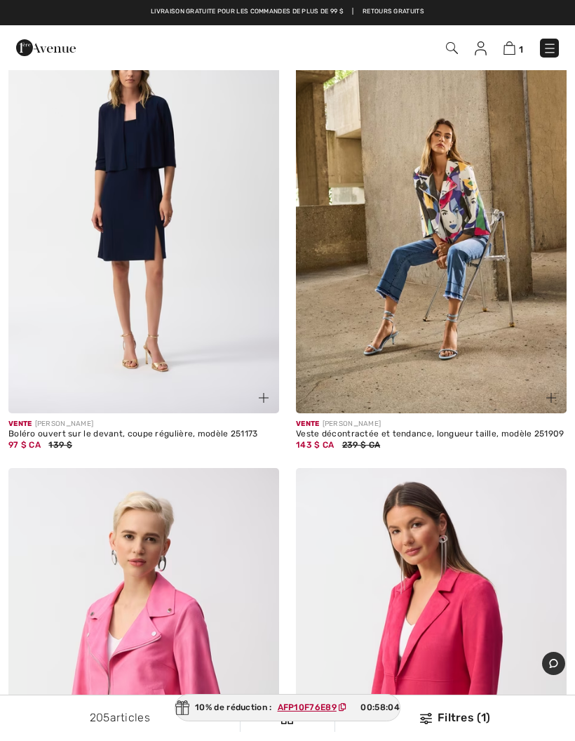
scroll to position [1611, 0]
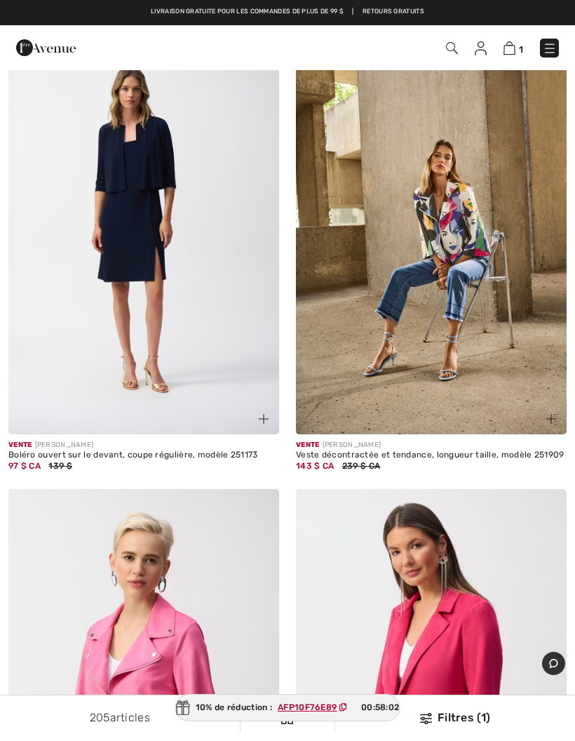
click at [62, 451] on font "Boléro ouvert sur le devant, coupe régulière, modèle 251173" at bounding box center [133, 455] width 250 height 10
click at [95, 344] on img at bounding box center [143, 231] width 271 height 406
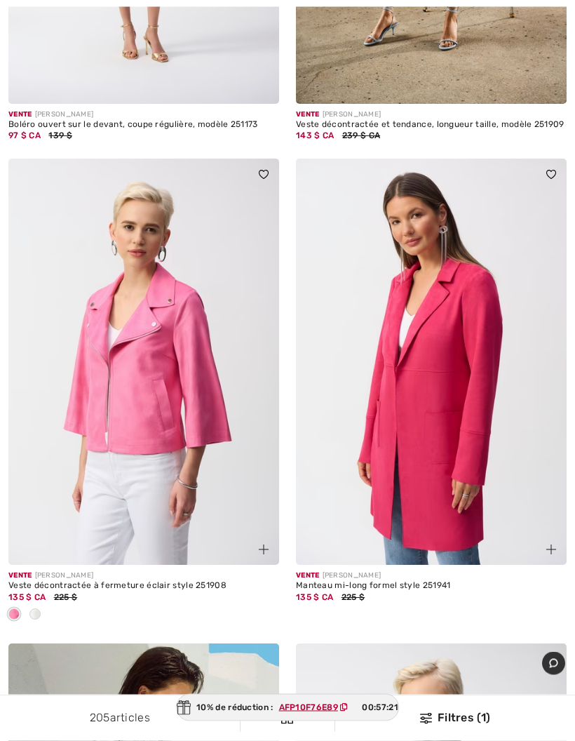
scroll to position [1943, 0]
click at [351, 585] on font "Manteau mi-long formel style 251941" at bounding box center [373, 584] width 155 height 10
click at [350, 574] on font "[PERSON_NAME]" at bounding box center [352, 574] width 59 height 8
click at [403, 455] on img at bounding box center [431, 361] width 271 height 406
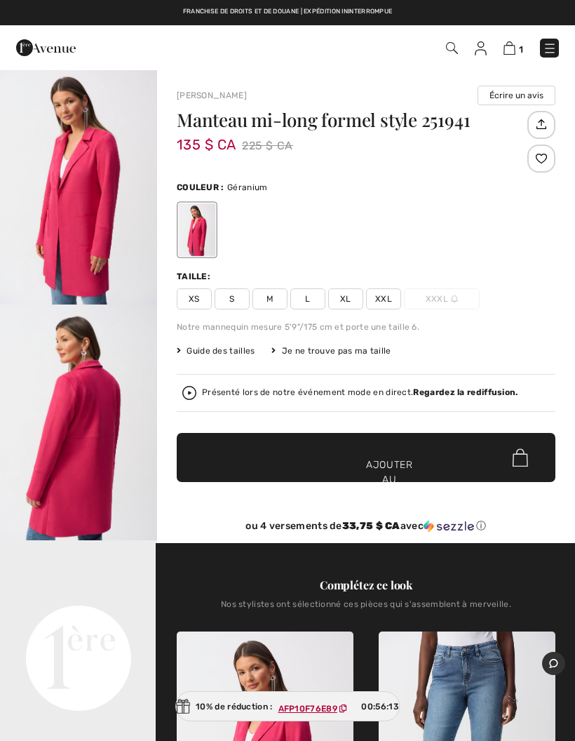
click at [347, 298] on font "XL" at bounding box center [345, 299] width 11 height 10
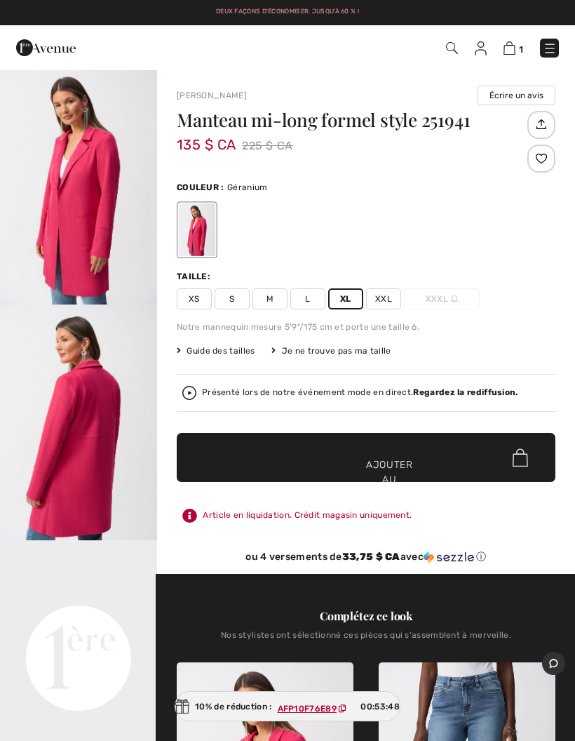
click at [235, 349] on font "Guide des tailles" at bounding box center [221, 351] width 68 height 10
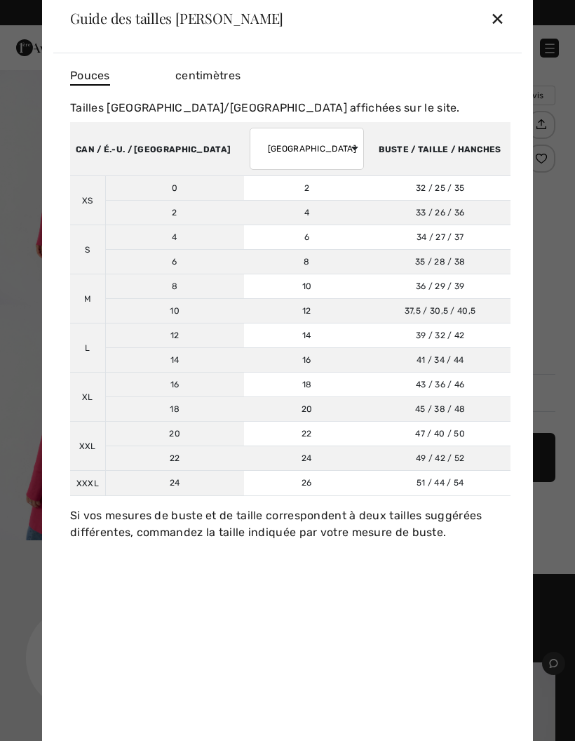
click at [496, 443] on td "47 / 40 / 50 119 / 102 / 127" at bounding box center [440, 434] width 141 height 25
click at [491, 20] on font "✕" at bounding box center [497, 19] width 15 height 20
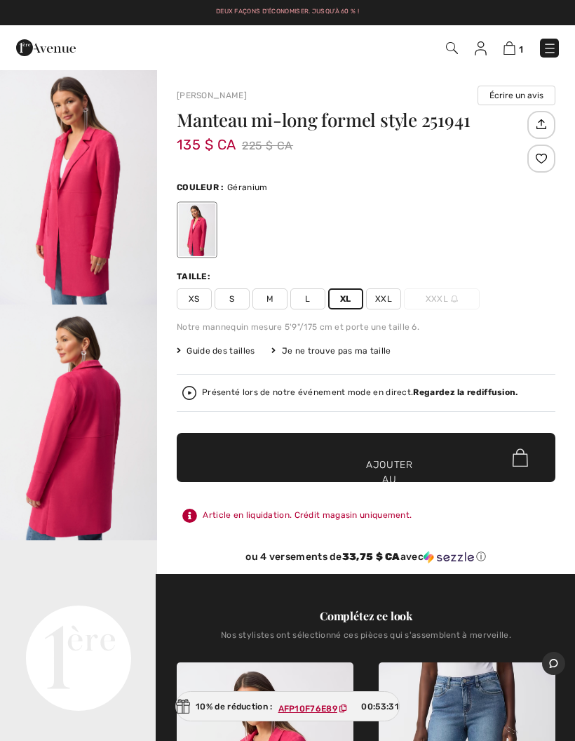
click at [412, 458] on font "Ajouter au panier" at bounding box center [389, 479] width 47 height 44
click at [504, 46] on img at bounding box center [508, 47] width 12 height 13
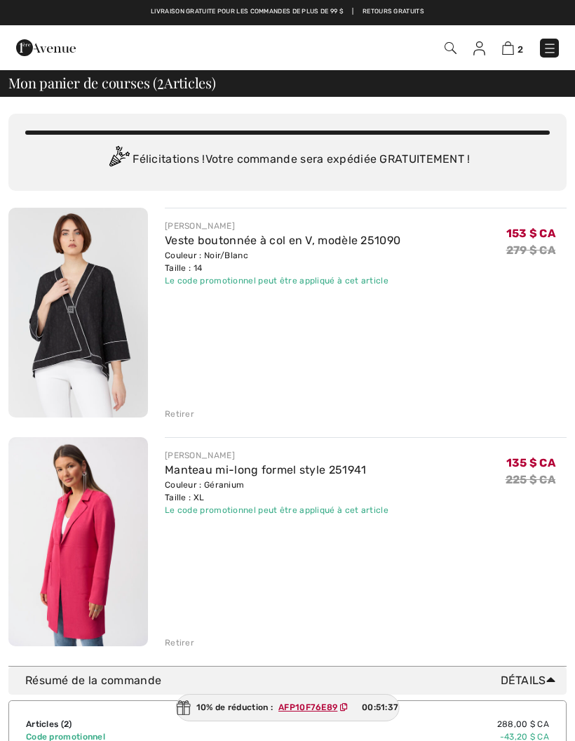
click at [178, 422] on div "[PERSON_NAME] Veste boutonnée à col en V, modèle 251090 Couleur : Noir/Blanc Ta…" at bounding box center [287, 428] width 558 height 441
click at [177, 413] on font "Retirer" at bounding box center [179, 414] width 29 height 10
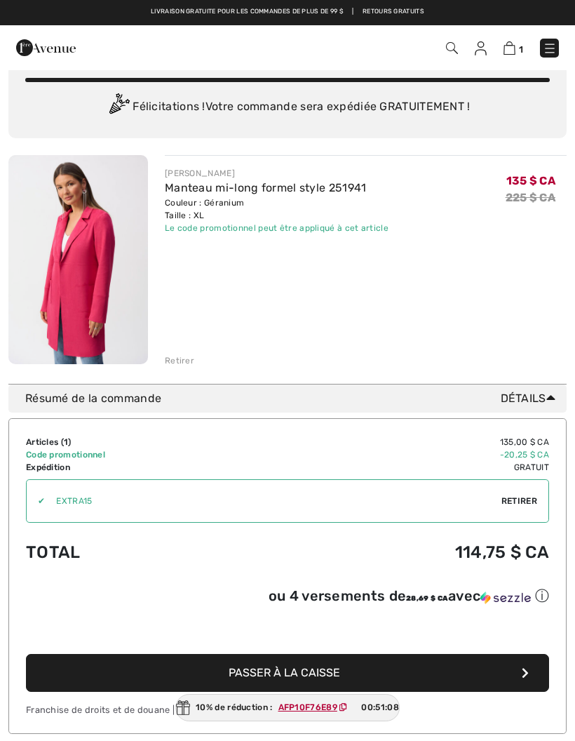
scroll to position [44, 0]
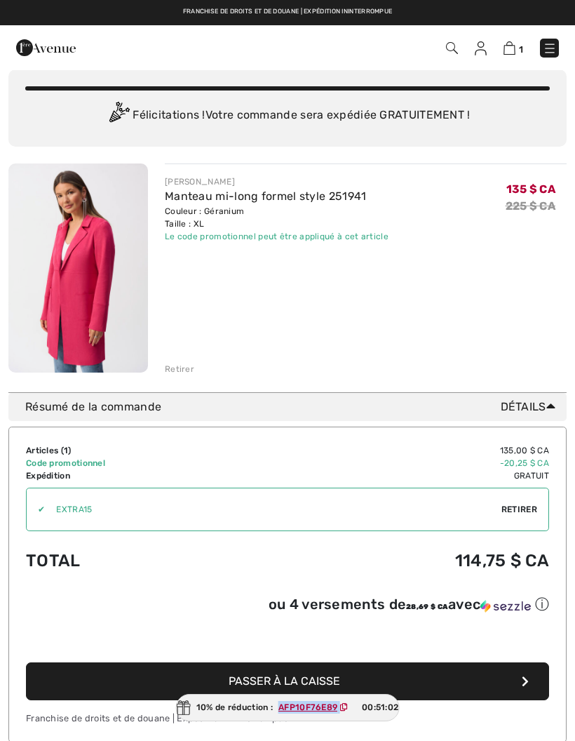
click at [479, 730] on div "Articles ( 1 ) 135,00 $ CA Code promotionnel -20,25 $ CA Expédition Gratuit Tax…" at bounding box center [287, 585] width 558 height 316
click at [302, 695] on button "Passer à la caisse" at bounding box center [287, 681] width 523 height 38
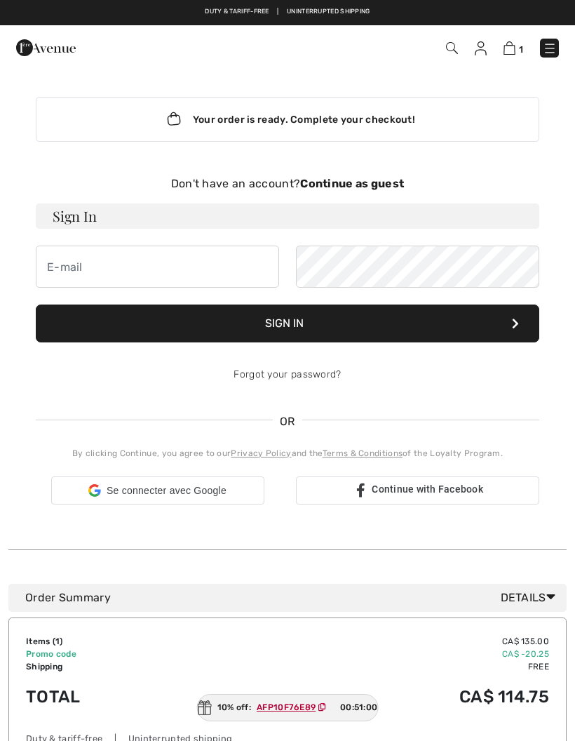
checkbox input "true"
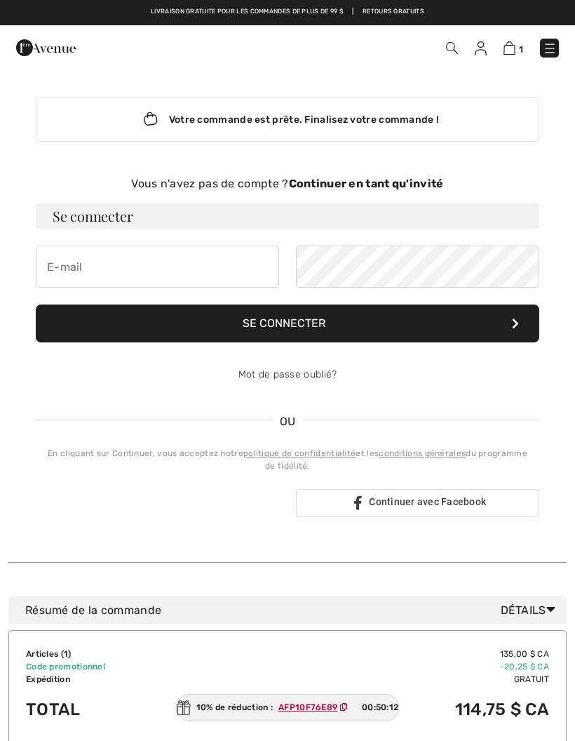
click at [397, 182] on font "Continuer en tant qu'invité" at bounding box center [366, 183] width 155 height 13
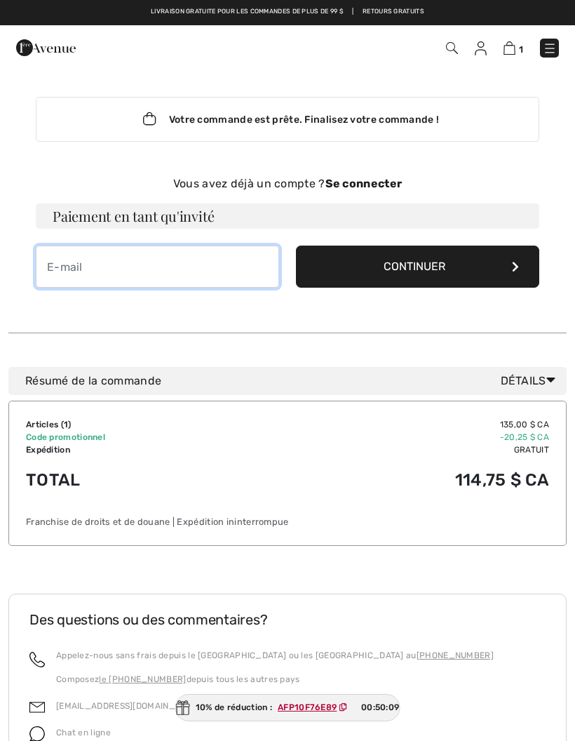
click at [132, 268] on input "email" at bounding box center [157, 267] width 243 height 42
type input "[EMAIL_ADDRESS][DOMAIN_NAME]"
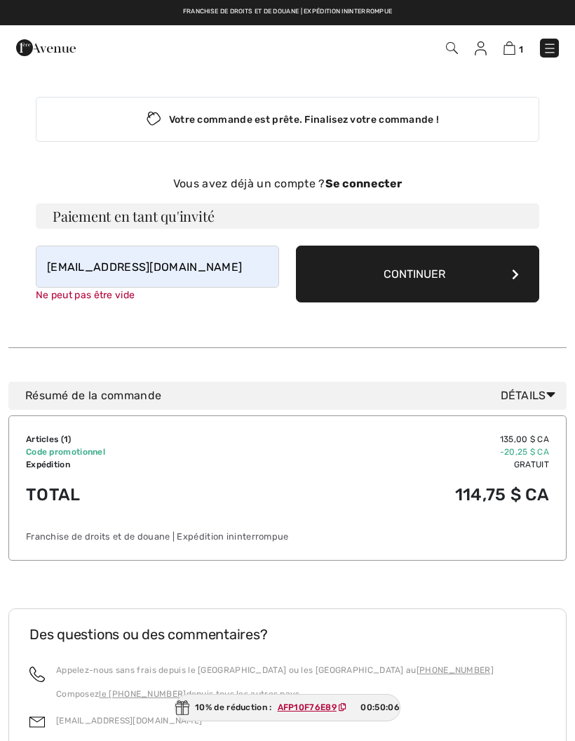
click at [368, 274] on button "Continuer" at bounding box center [417, 274] width 243 height 57
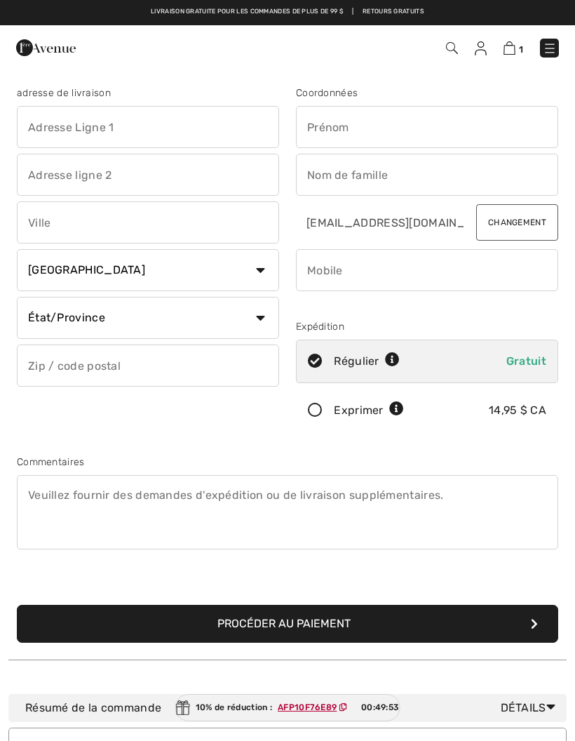
click at [88, 122] on input "text" at bounding box center [148, 127] width 262 height 42
type input "715 [PERSON_NAME]"
type input "[GEOGRAPHIC_DATA]"
select select "QC"
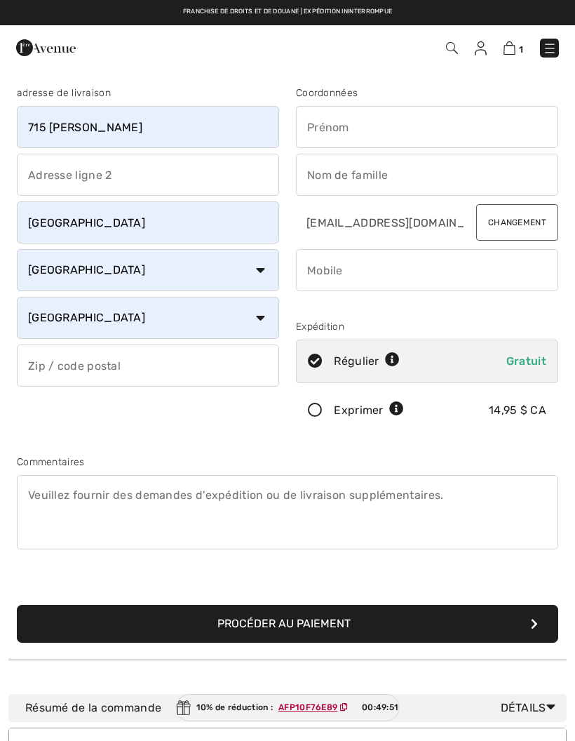
type input "J7C5S9"
type input "Lyne"
type input "[PERSON_NAME]"
type input "5146477715"
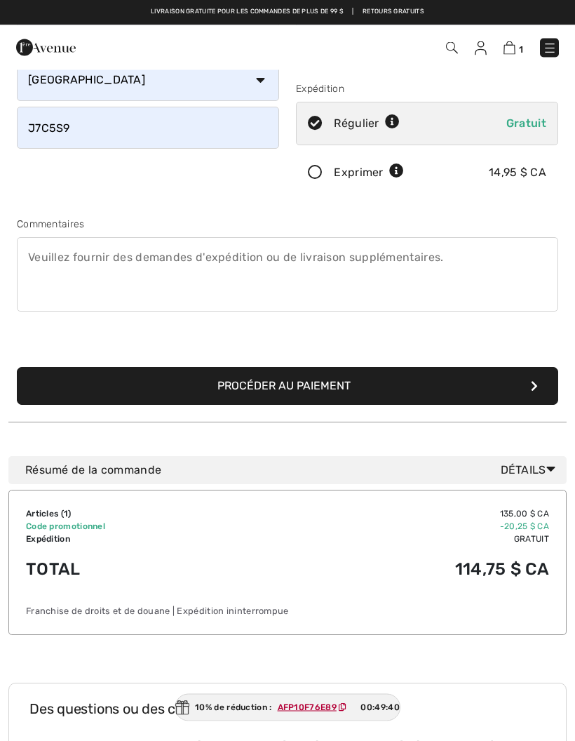
scroll to position [238, 0]
click at [254, 389] on font "Procéder au paiement" at bounding box center [283, 385] width 133 height 13
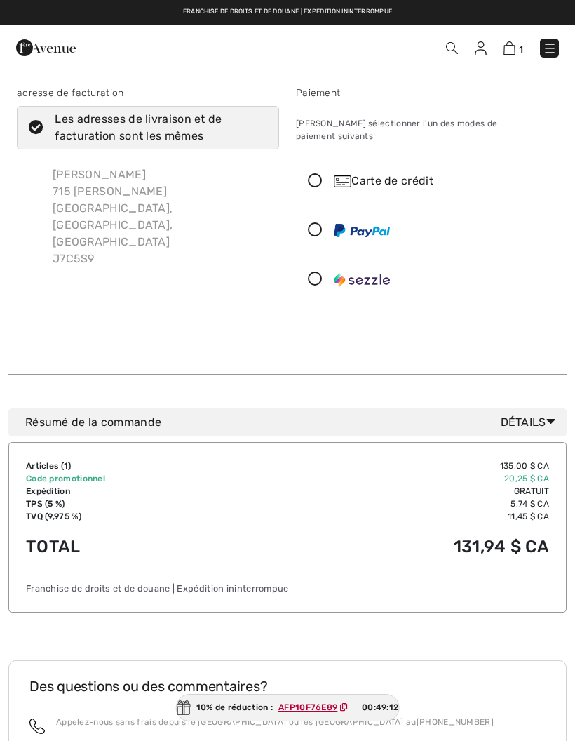
click at [311, 223] on icon at bounding box center [315, 230] width 37 height 15
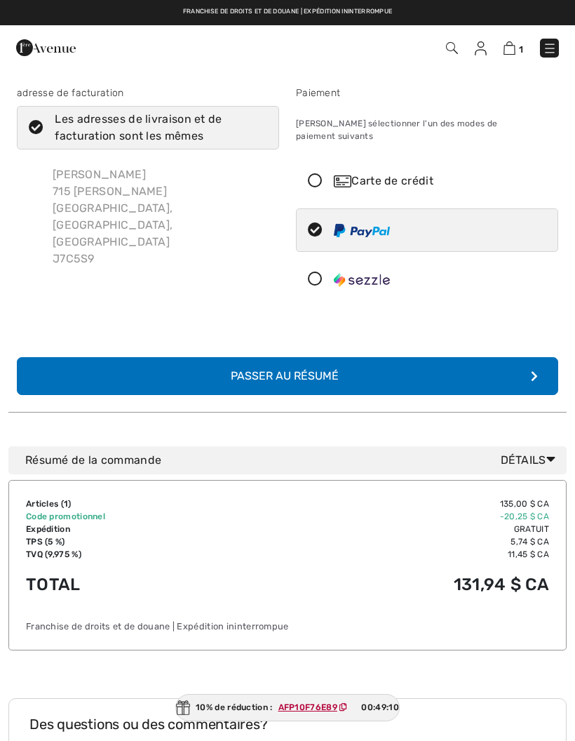
click at [508, 366] on button "Complétez votre commande avec PayPal Passer au résumé" at bounding box center [288, 376] width 542 height 38
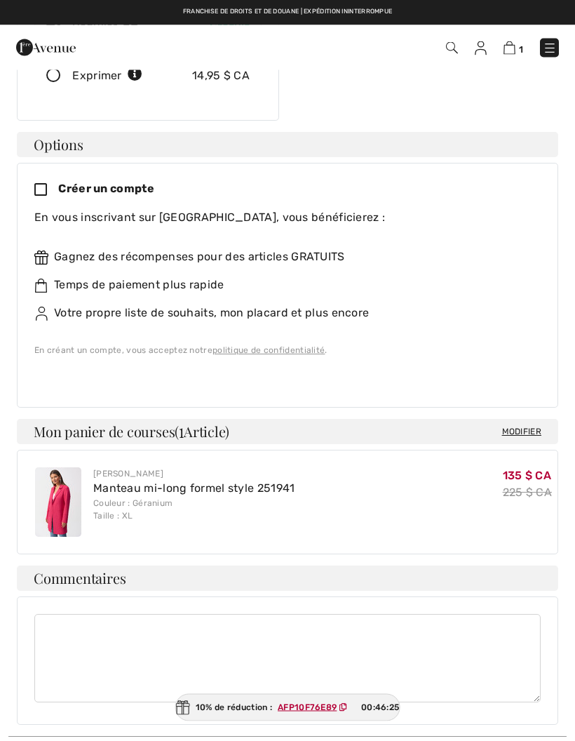
scroll to position [316, 0]
click at [510, 43] on img at bounding box center [510, 47] width 12 height 13
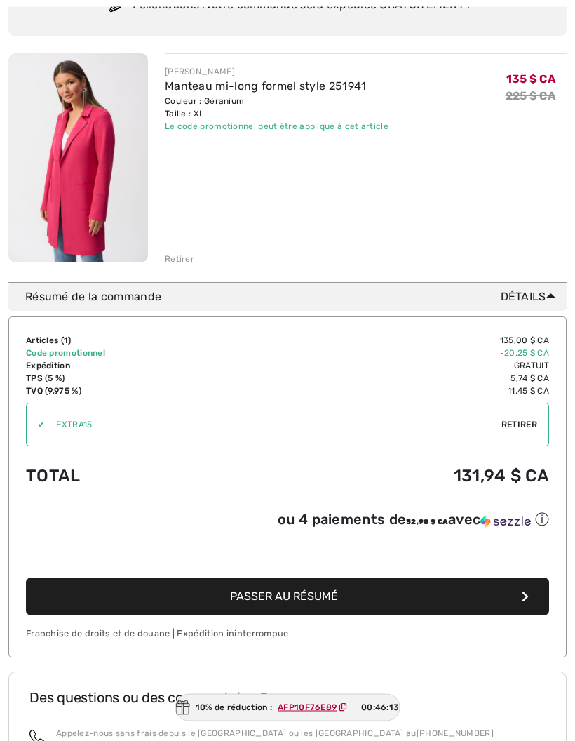
scroll to position [159, 0]
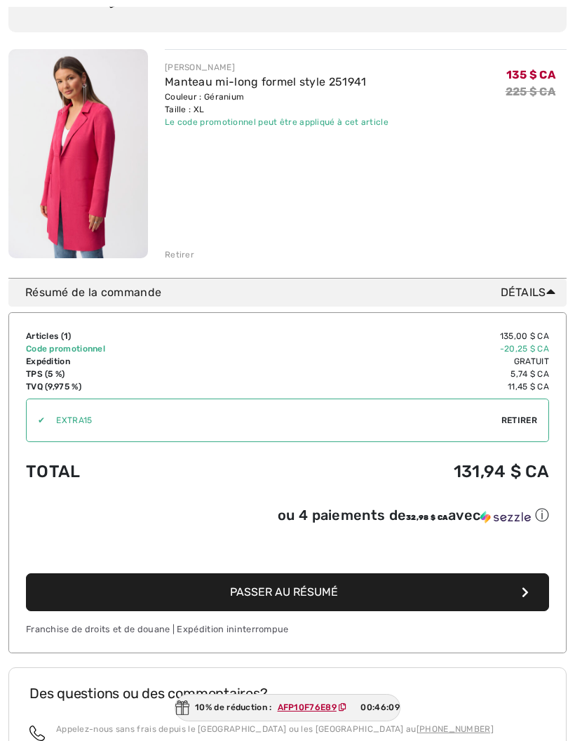
click at [312, 598] on font "Passer au résumé" at bounding box center [284, 591] width 108 height 13
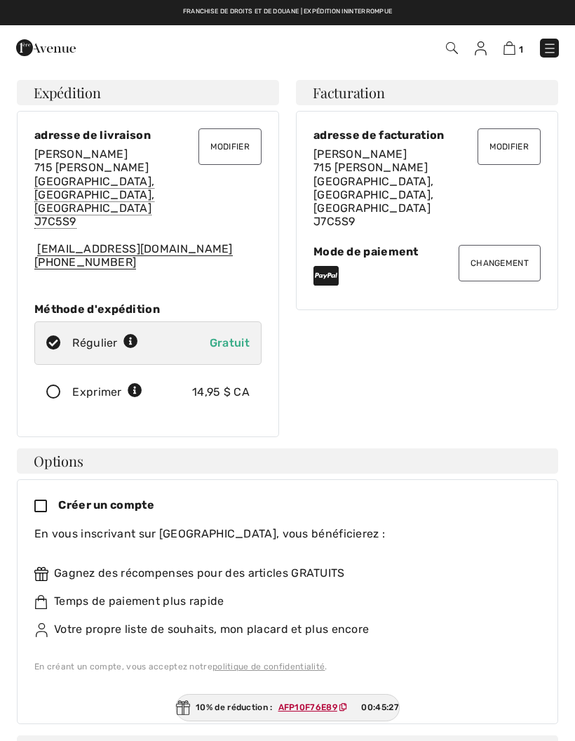
click at [43, 500] on icon at bounding box center [46, 507] width 24 height 15
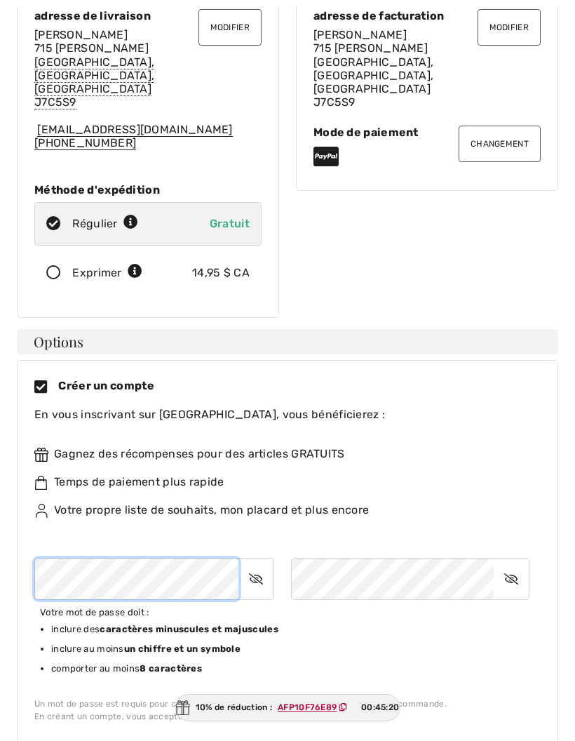
scroll to position [132, 0]
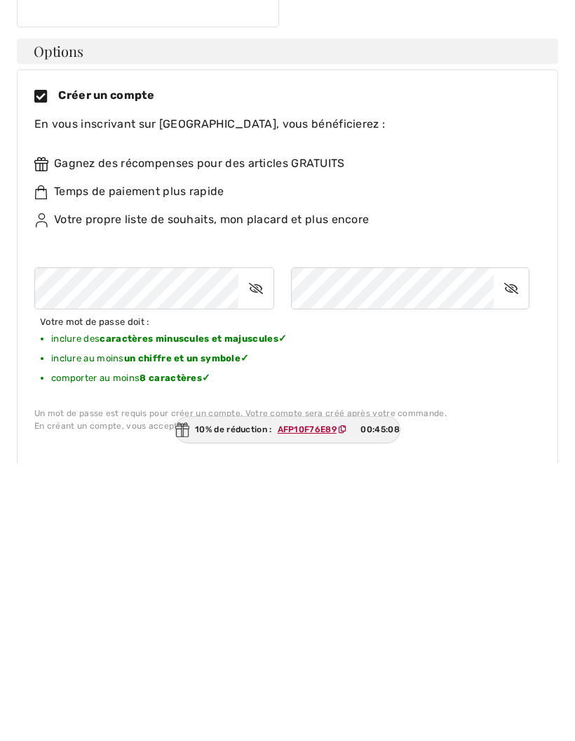
click at [251, 550] on icon at bounding box center [256, 566] width 35 height 32
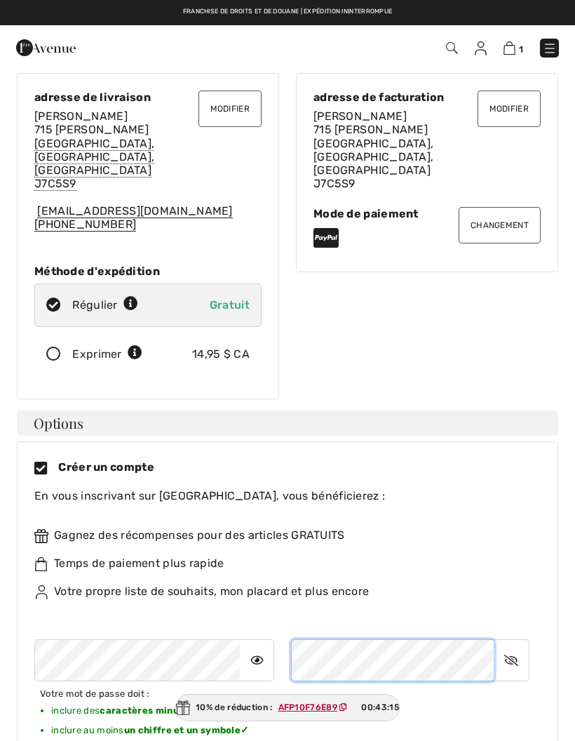
scroll to position [0, 0]
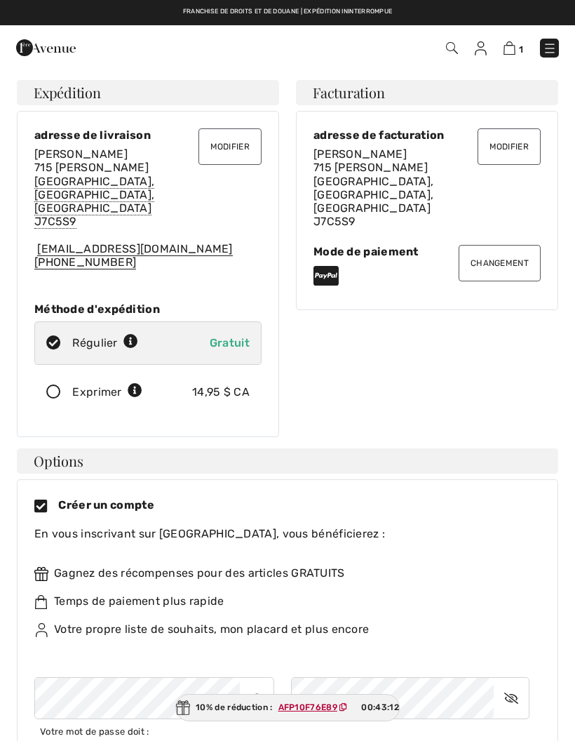
click at [490, 258] on font "Changement" at bounding box center [500, 263] width 58 height 10
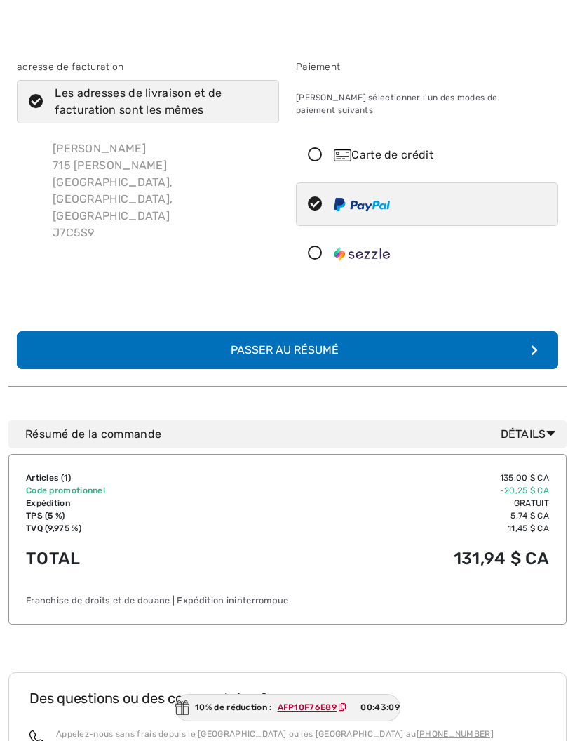
click at [322, 248] on icon at bounding box center [315, 253] width 37 height 15
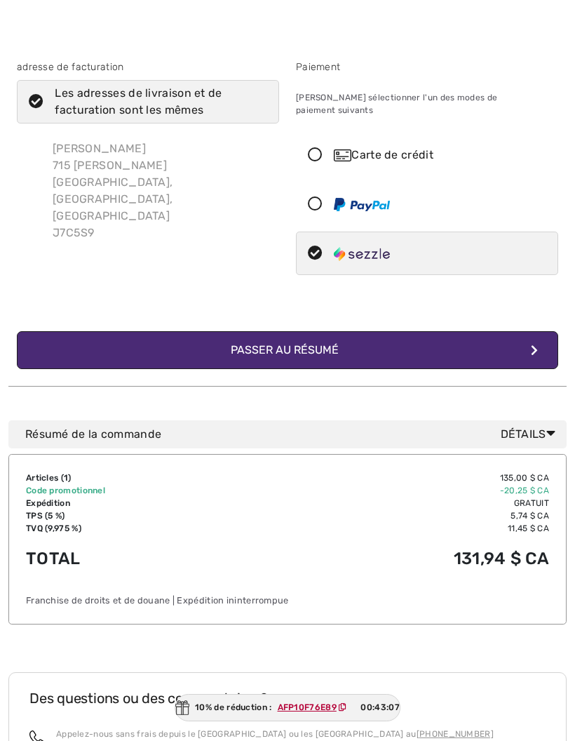
click at [368, 347] on button "Complétez votre commande avec Sezzle Passer au résumé" at bounding box center [288, 350] width 542 height 38
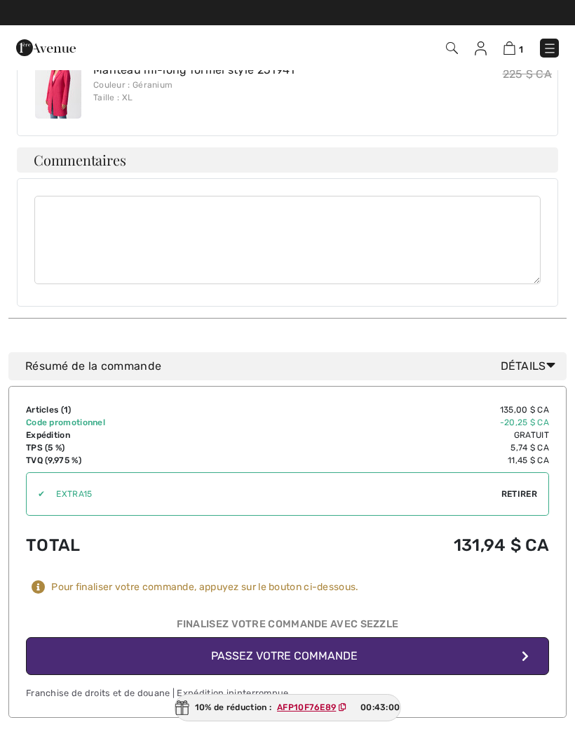
scroll to position [737, 0]
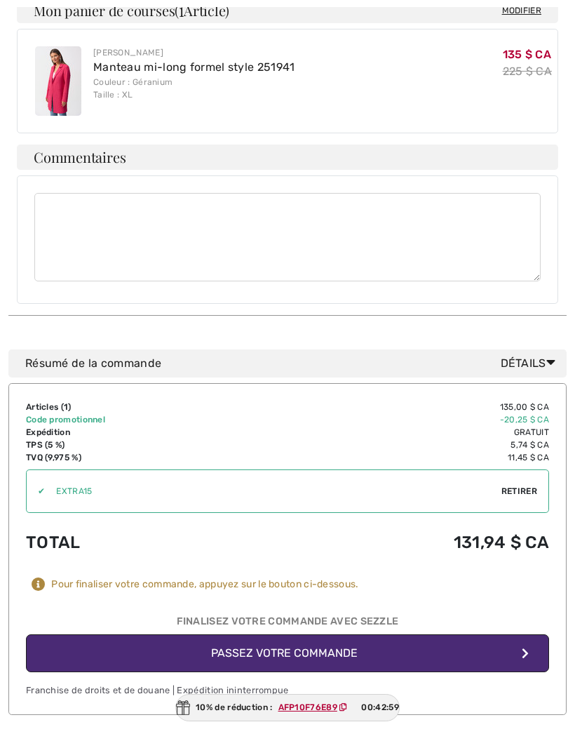
click at [254, 634] on button "Passez votre commande" at bounding box center [287, 653] width 523 height 38
